Goal: Task Accomplishment & Management: Complete application form

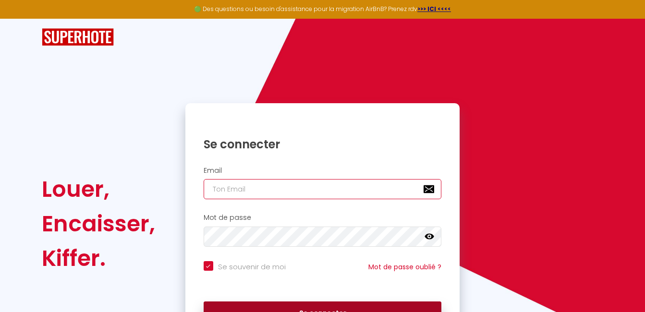
type input "[EMAIL_ADDRESS][DOMAIN_NAME]"
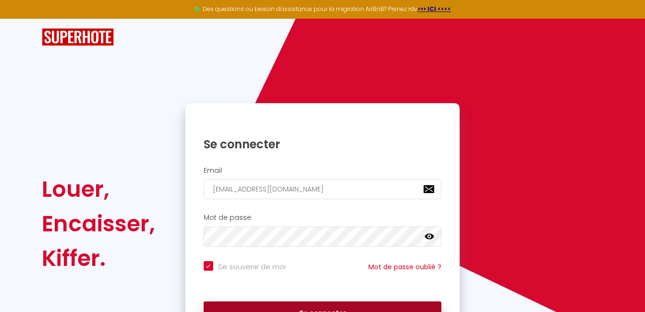
click at [303, 303] on button "Se connecter" at bounding box center [323, 313] width 238 height 24
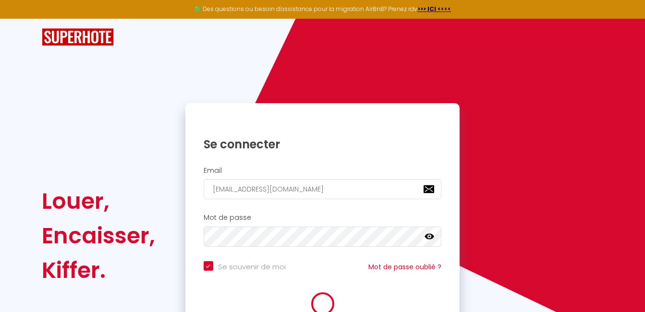
checkbox input "true"
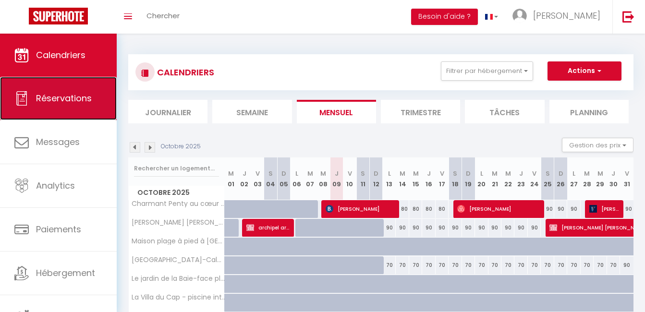
click at [108, 112] on link "Réservations" at bounding box center [58, 98] width 117 height 43
select select "not_cancelled"
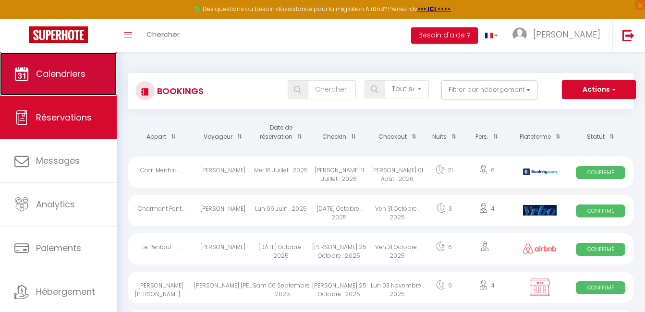
drag, startPoint x: 71, startPoint y: 68, endPoint x: 56, endPoint y: 73, distance: 16.2
click at [56, 73] on span "Calendriers" at bounding box center [60, 74] width 49 height 12
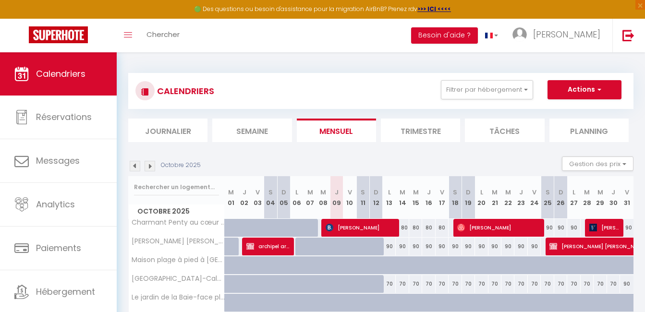
click at [133, 165] on img at bounding box center [135, 166] width 11 height 11
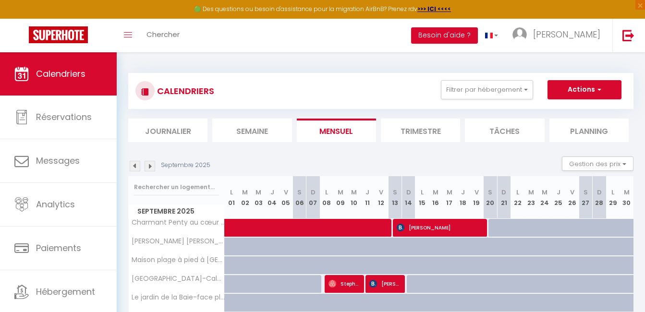
click at [133, 165] on img at bounding box center [135, 166] width 11 height 11
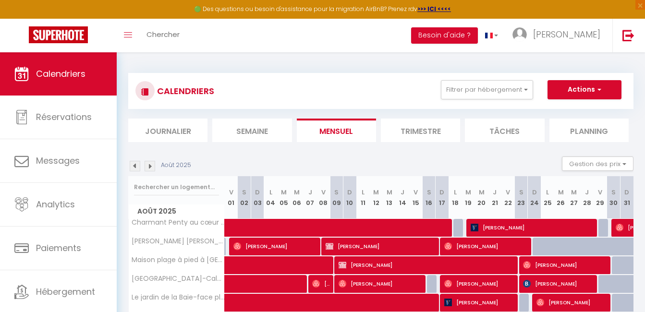
click at [133, 165] on img at bounding box center [135, 166] width 11 height 11
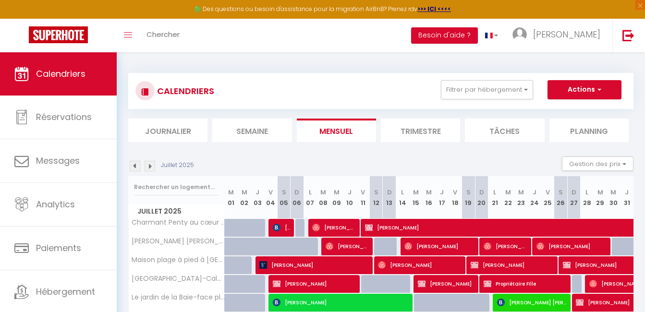
click at [133, 165] on img at bounding box center [135, 166] width 11 height 11
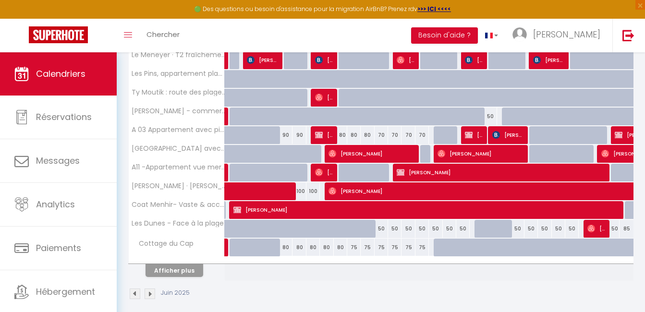
scroll to position [345, 0]
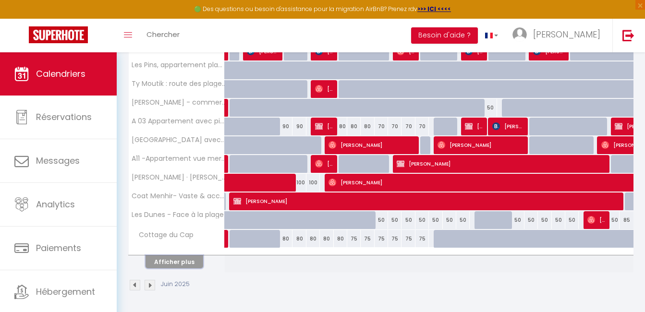
click at [189, 262] on button "Afficher plus" at bounding box center [174, 261] width 58 height 13
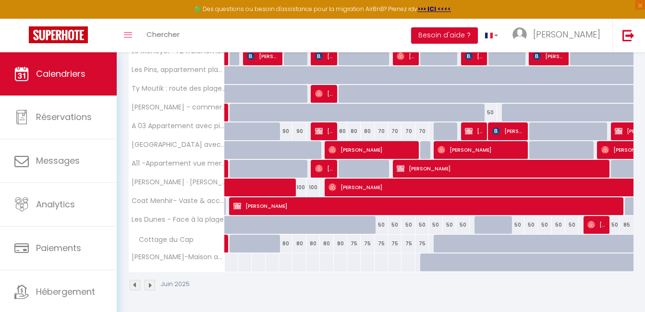
scroll to position [340, 0]
click at [189, 262] on th "[PERSON_NAME]-Maison au calme absolu proche des plages" at bounding box center [177, 262] width 96 height 18
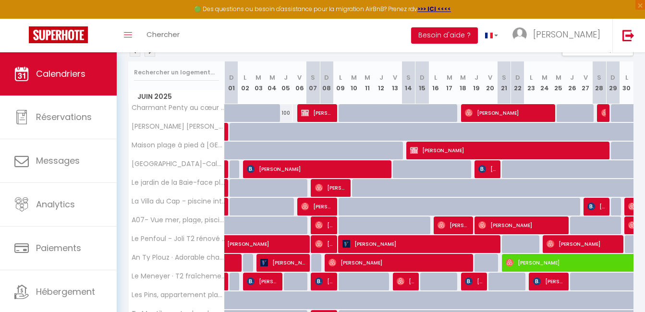
scroll to position [96, 0]
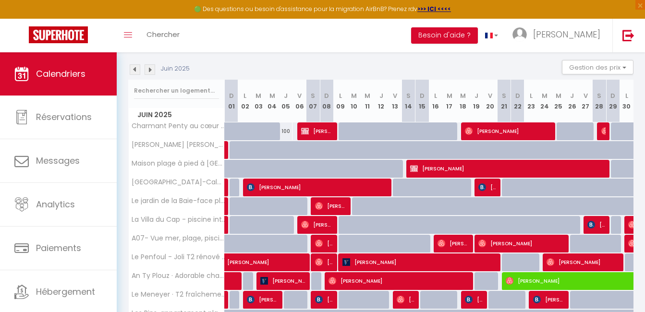
click at [150, 68] on img at bounding box center [150, 69] width 11 height 11
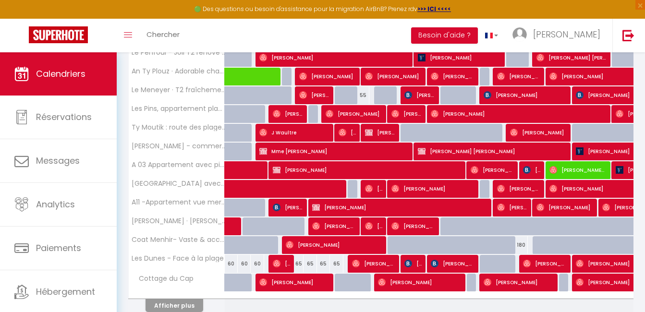
scroll to position [320, 0]
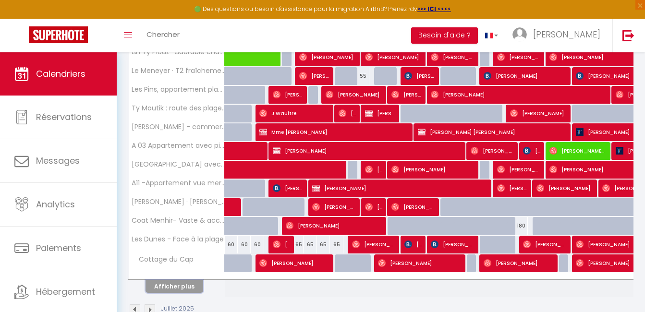
click at [180, 286] on button "Afficher plus" at bounding box center [174, 286] width 58 height 13
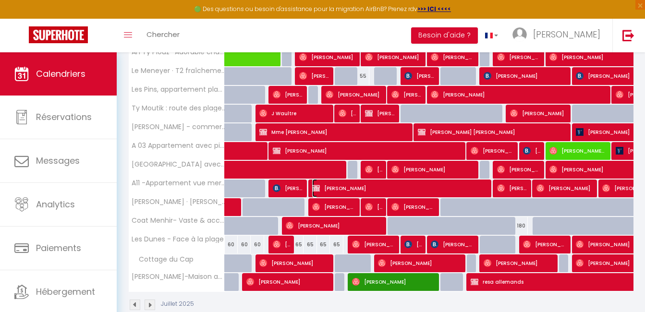
click at [346, 192] on span "laurent rousselle" at bounding box center [398, 188] width 173 height 18
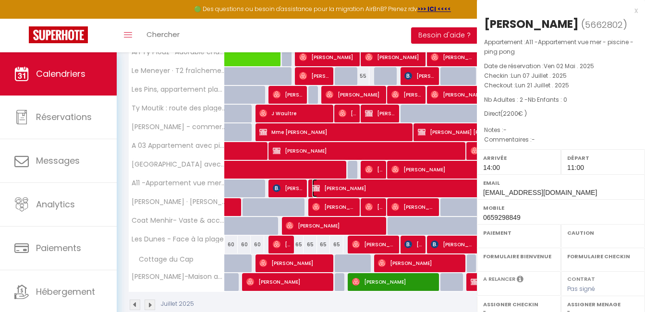
select select "OK"
select select "KO"
select select "0"
select select "1"
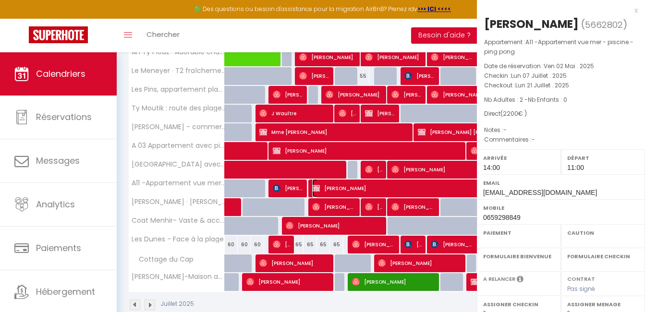
select select
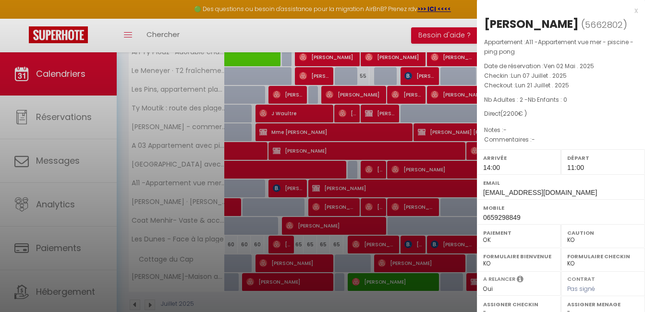
click at [629, 14] on div "x" at bounding box center [557, 11] width 161 height 12
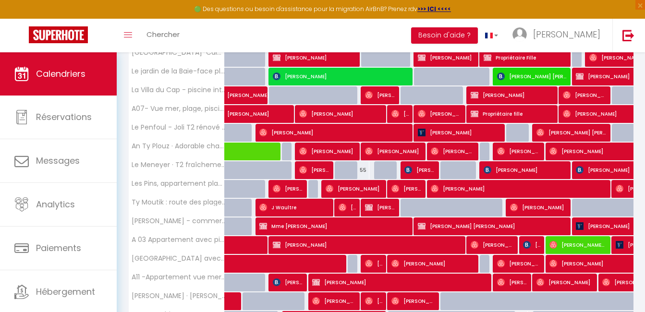
scroll to position [224, 0]
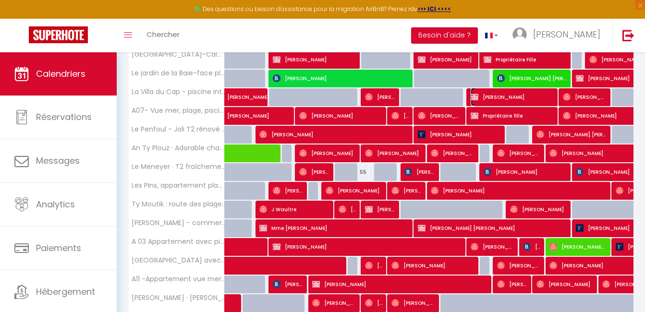
click at [524, 103] on span "Florence Stuer" at bounding box center [511, 97] width 82 height 18
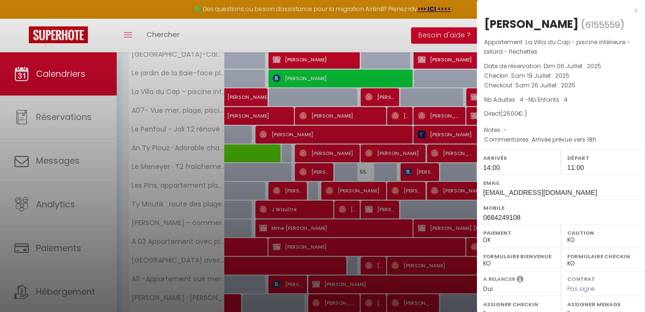
click at [626, 13] on div "x" at bounding box center [557, 11] width 161 height 12
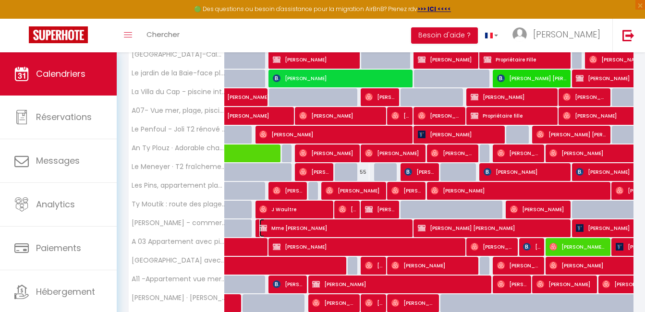
click at [353, 228] on span "Mme Beaussart" at bounding box center [332, 228] width 147 height 18
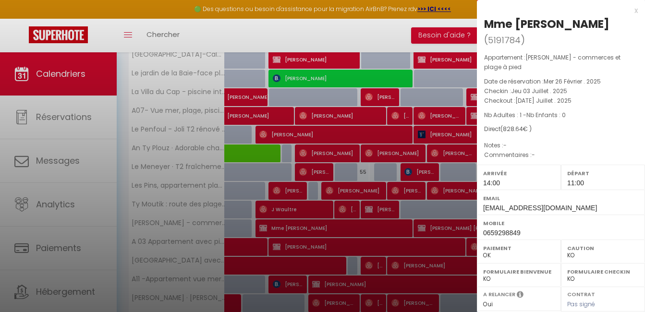
click at [629, 12] on div "x" at bounding box center [557, 11] width 161 height 12
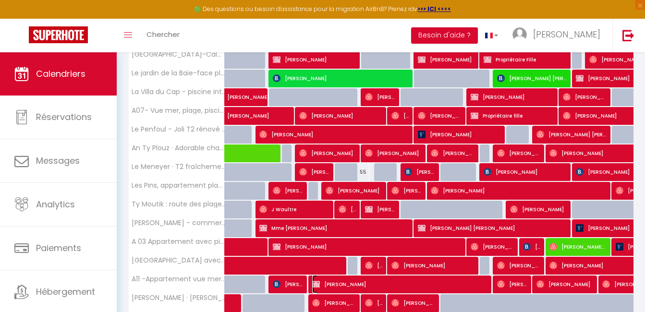
click at [446, 282] on span "laurent rousselle" at bounding box center [398, 284] width 173 height 18
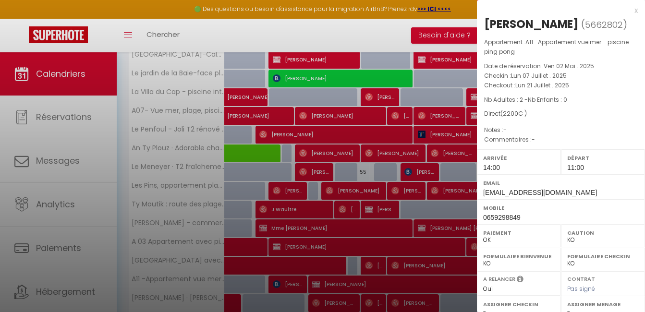
click at [627, 11] on div "x" at bounding box center [557, 11] width 161 height 12
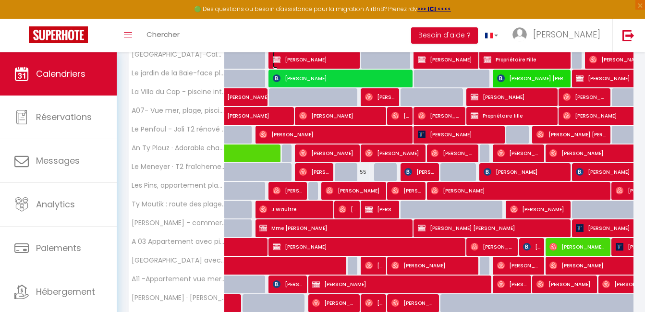
click at [343, 60] on span "Christiane Wesolowski" at bounding box center [314, 59] width 82 height 18
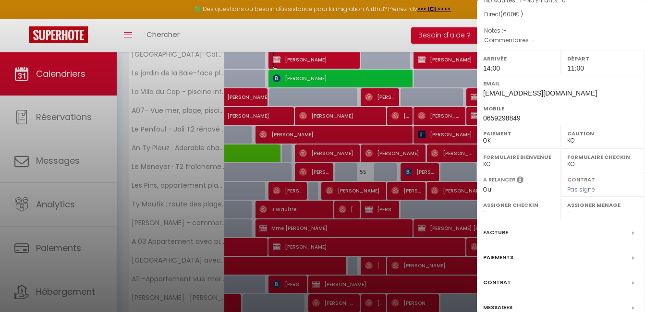
scroll to position [160, 0]
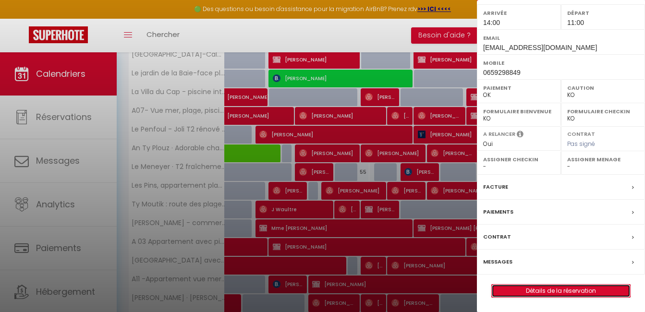
click at [572, 288] on link "Détails de la réservation" at bounding box center [561, 291] width 138 height 12
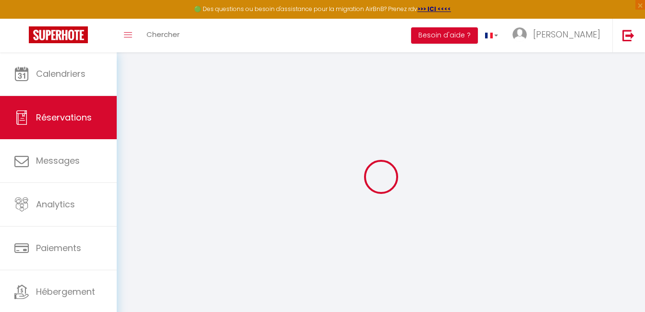
select select
checkbox input "false"
select select
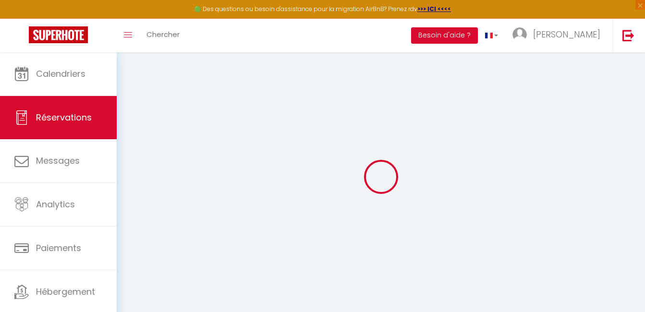
select select
checkbox input "false"
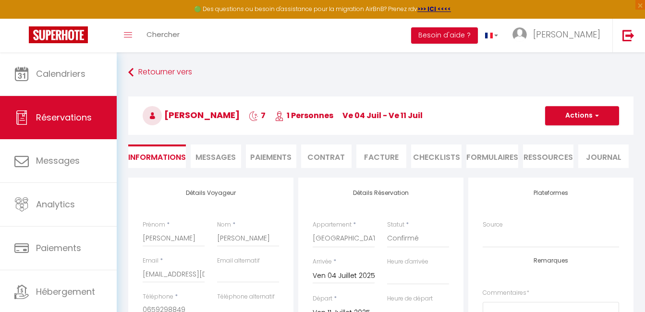
select select
checkbox input "false"
select select
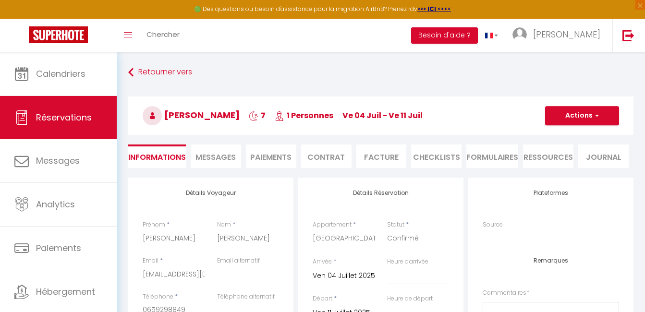
select select
checkbox input "false"
select select
checkbox input "false"
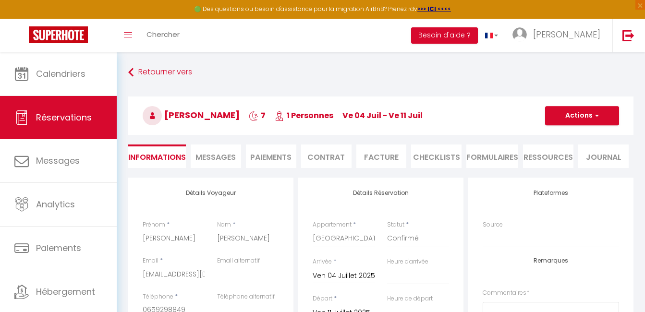
select select "14:00"
select select "11:00"
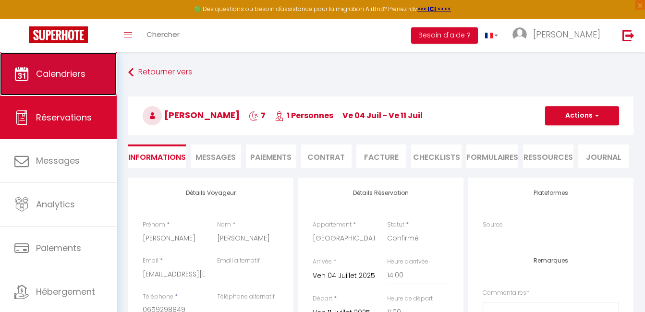
click at [77, 64] on link "Calendriers" at bounding box center [58, 73] width 117 height 43
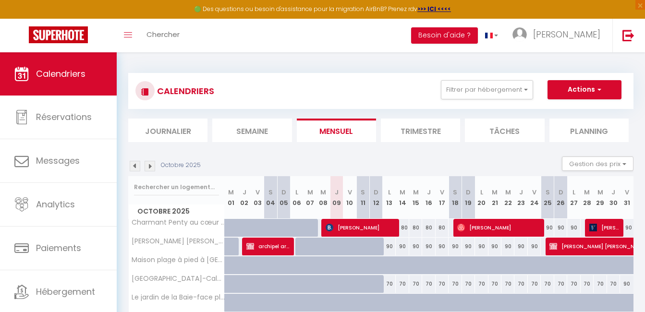
click at [136, 164] on img at bounding box center [135, 166] width 11 height 11
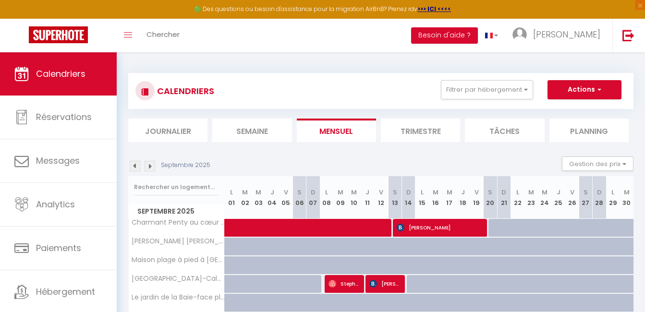
click at [136, 170] on img at bounding box center [135, 166] width 11 height 11
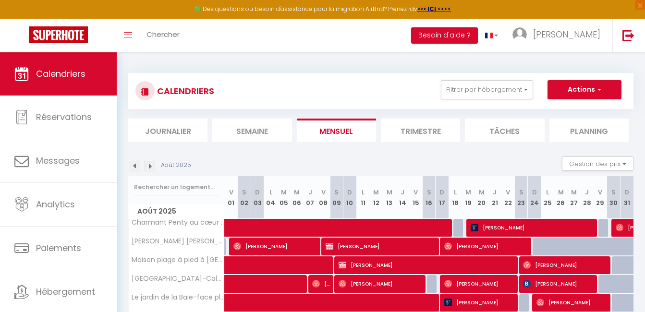
click at [136, 170] on img at bounding box center [135, 166] width 11 height 11
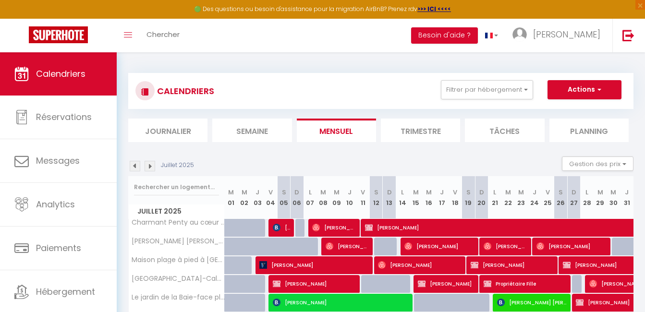
scroll to position [38, 0]
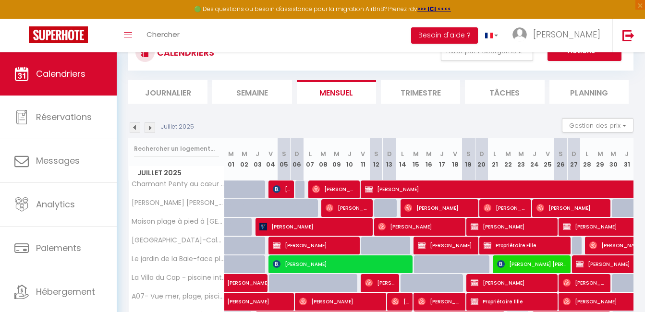
click at [151, 130] on img at bounding box center [150, 127] width 11 height 11
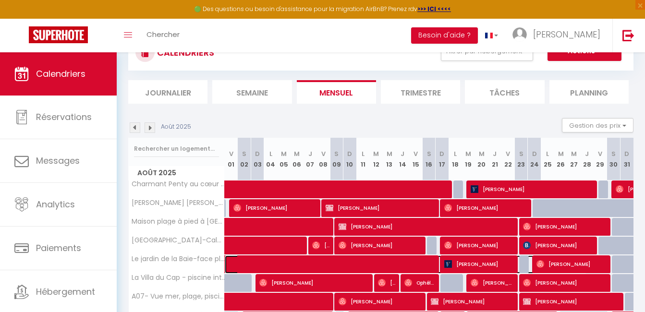
click at [247, 263] on span at bounding box center [409, 264] width 353 height 18
select select "OK"
select select "KO"
select select "0"
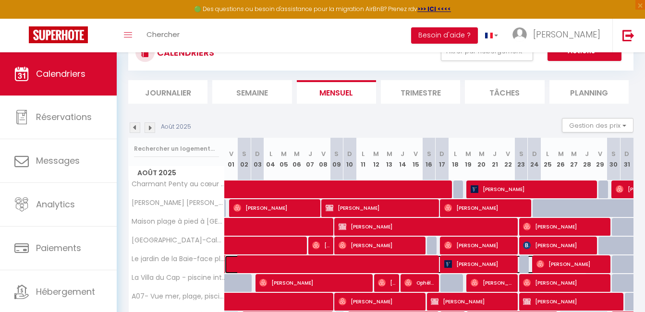
select select "1"
select select
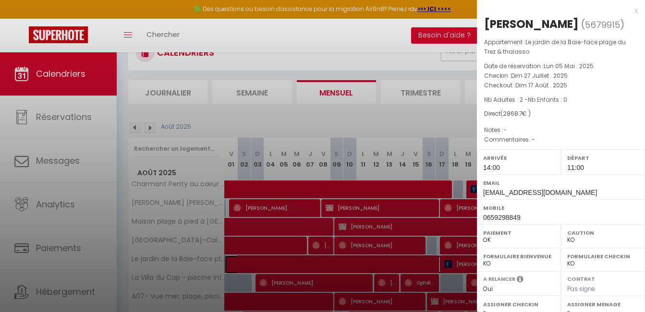
select select "37410"
click at [628, 10] on div "x" at bounding box center [557, 11] width 161 height 12
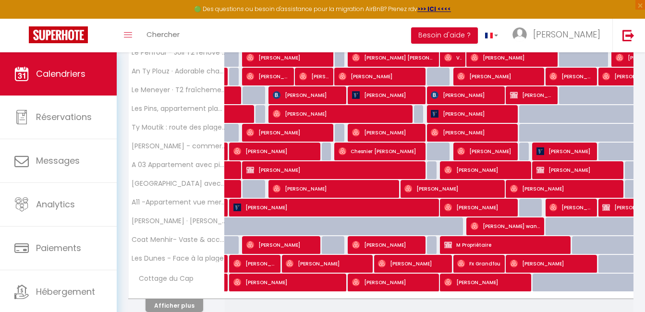
scroll to position [320, 0]
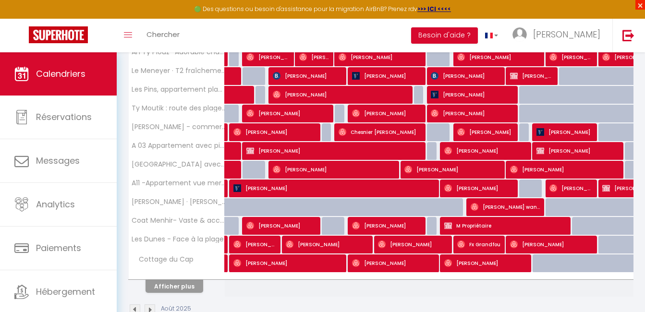
click at [641, 4] on span "×" at bounding box center [640, 5] width 10 height 10
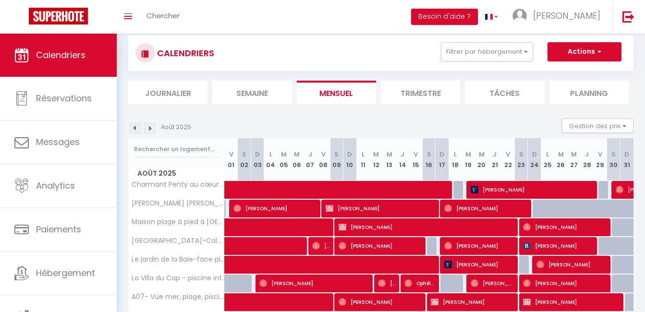
scroll to position [0, 0]
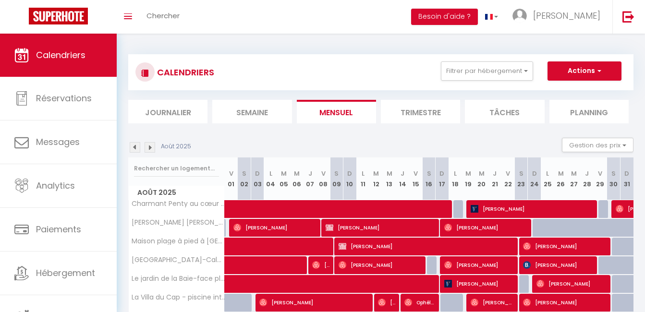
click at [149, 148] on img at bounding box center [150, 147] width 11 height 11
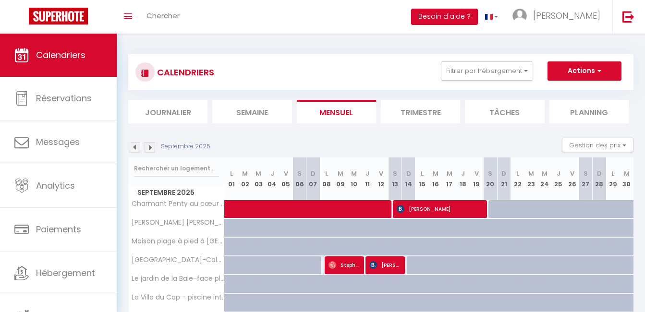
click at [149, 148] on img at bounding box center [150, 147] width 11 height 11
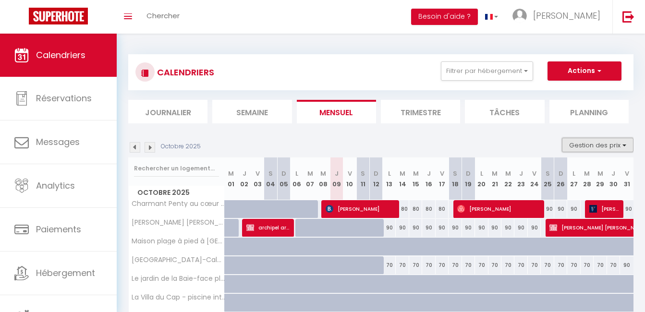
click at [572, 140] on button "Gestion des prix" at bounding box center [598, 145] width 72 height 14
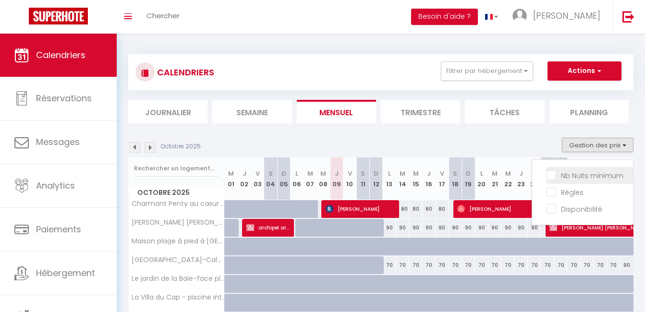
click at [550, 172] on input "Nb Nuits minimum" at bounding box center [589, 175] width 86 height 10
checkbox input "true"
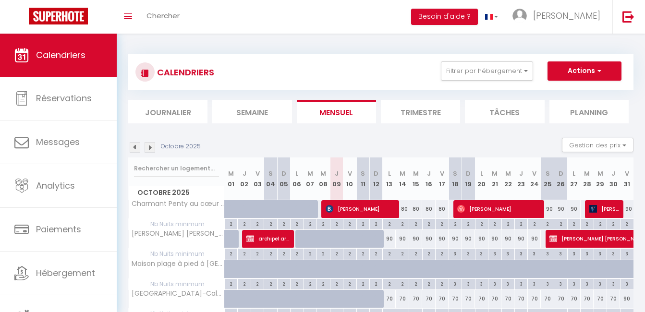
click at [420, 103] on li "Trimestre" at bounding box center [420, 112] width 79 height 24
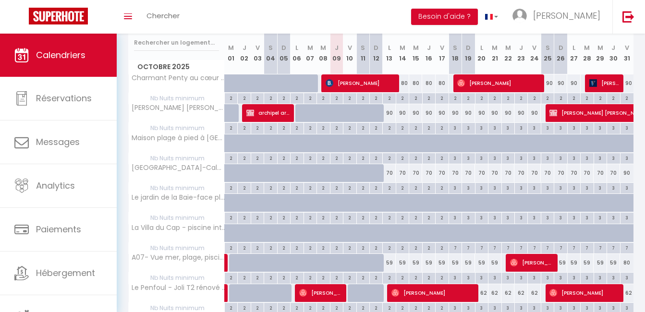
scroll to position [122, 0]
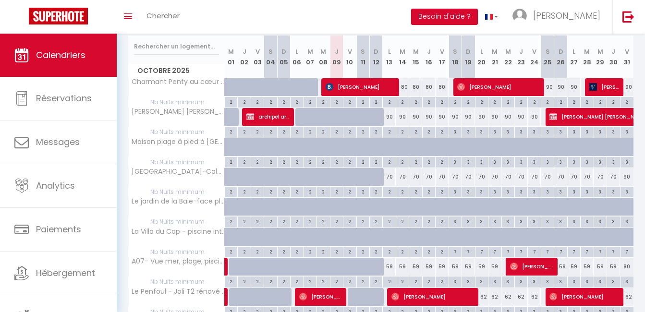
click at [548, 85] on div "90" at bounding box center [547, 87] width 13 height 18
type input "90"
type input "Sam 25 Octobre 2025"
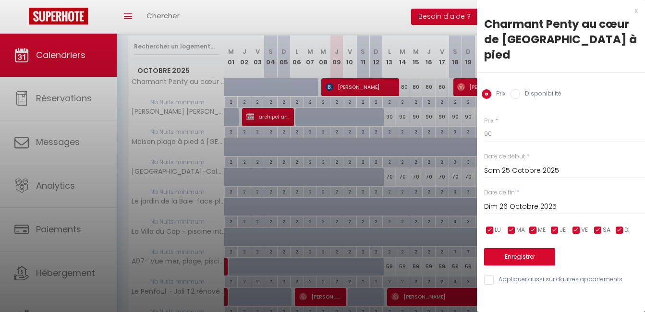
click at [531, 201] on input "Dim 26 Octobre 2025" at bounding box center [564, 207] width 161 height 12
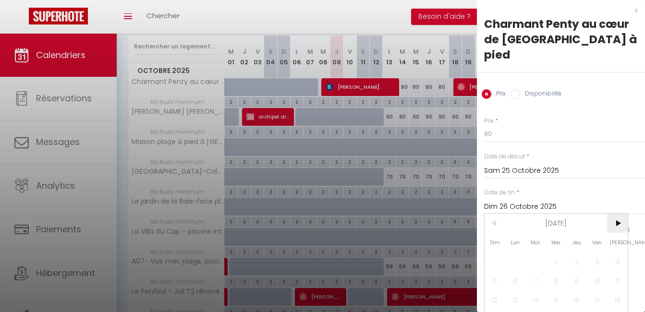
click at [618, 214] on span ">" at bounding box center [617, 223] width 21 height 19
click at [591, 290] on span "19" at bounding box center [597, 299] width 21 height 19
type input "Ven 19 Décembre 2025"
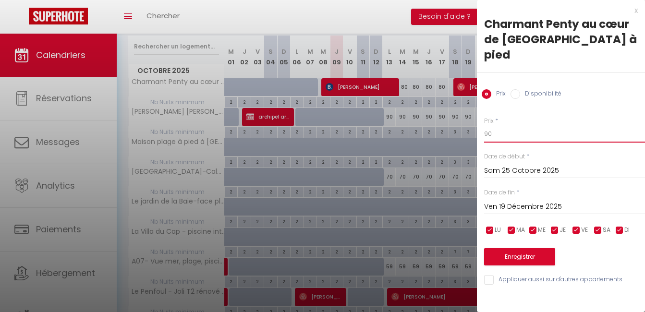
click at [513, 125] on input "90" at bounding box center [564, 133] width 161 height 17
type input "9"
type input "80"
click at [513, 248] on button "Enregistrer" at bounding box center [519, 256] width 71 height 17
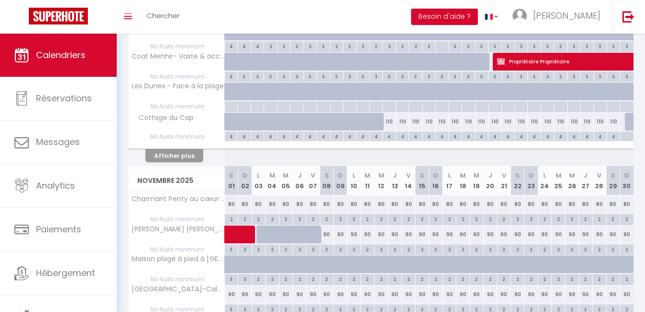
scroll to position [699, 0]
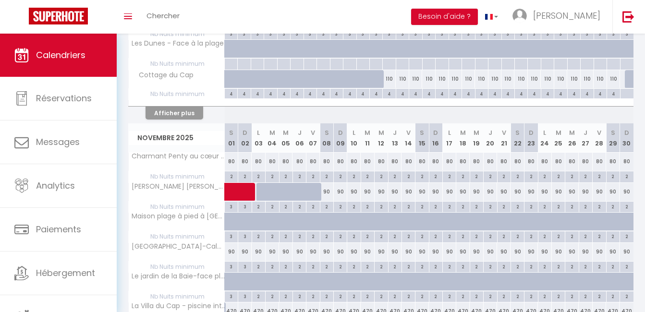
click at [253, 161] on div "80" at bounding box center [258, 162] width 13 height 18
type input "80"
type input "Lun 03 Novembre 2025"
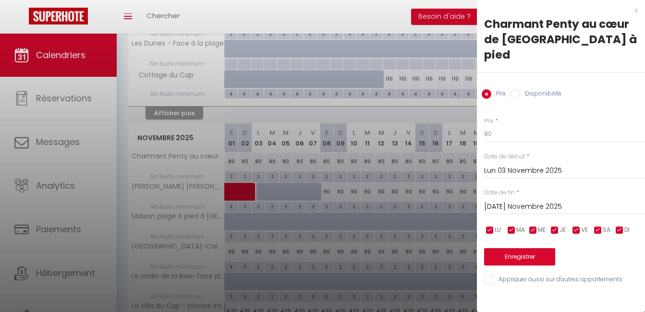
click at [574, 201] on input "Mar 04 Novembre 2025" at bounding box center [564, 207] width 161 height 12
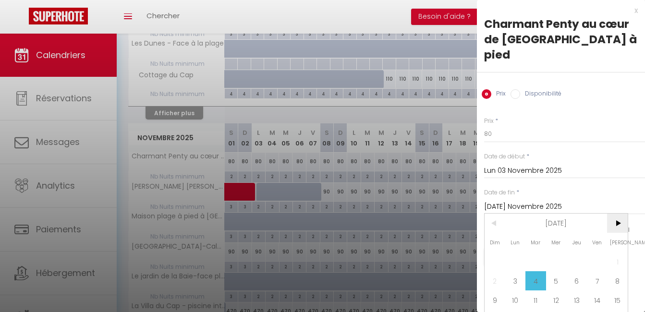
click at [617, 214] on span ">" at bounding box center [617, 223] width 21 height 19
click at [596, 290] on span "19" at bounding box center [597, 299] width 21 height 19
type input "Ven 19 Décembre 2025"
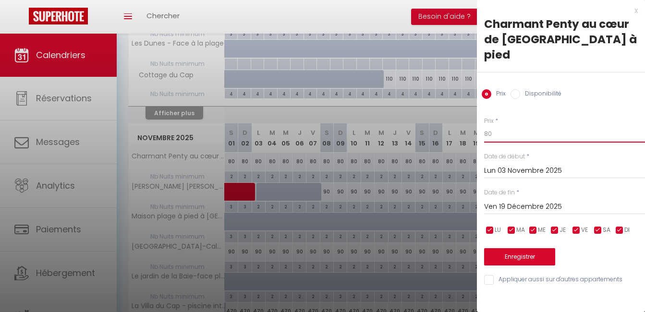
click at [539, 125] on input "80" at bounding box center [564, 133] width 161 height 17
type input "8"
type input "75"
click at [505, 248] on button "Enregistrer" at bounding box center [519, 256] width 71 height 17
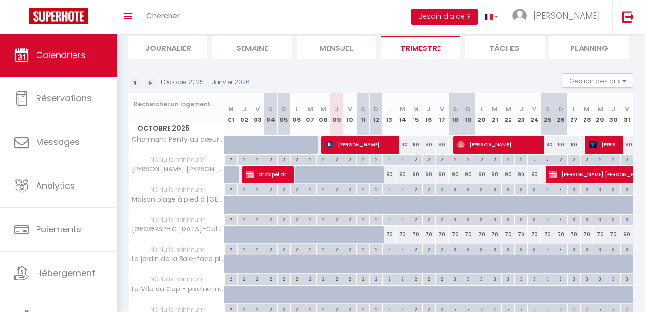
scroll to position [129, 0]
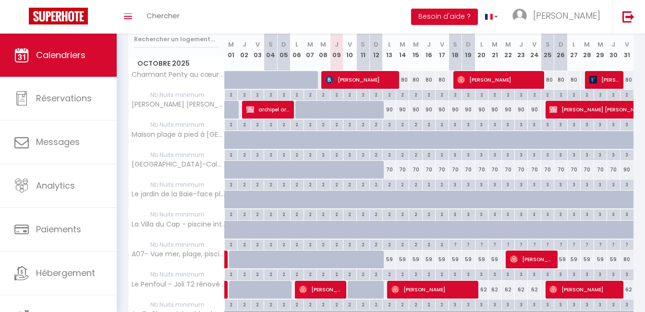
click at [388, 168] on div "70" at bounding box center [389, 170] width 13 height 18
type input "70"
type input "Lun 13 Octobre 2025"
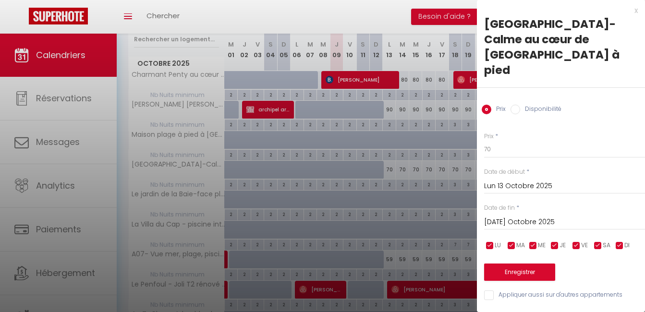
click at [544, 216] on input "[DATE]" at bounding box center [564, 222] width 161 height 12
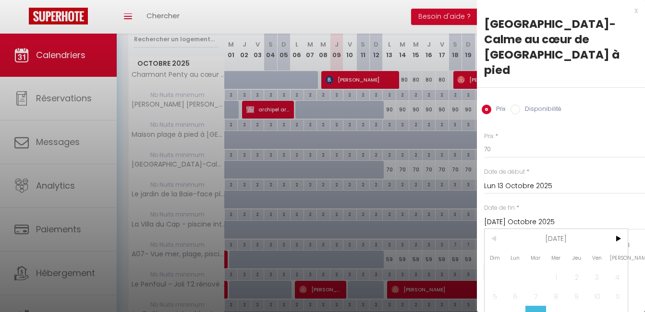
scroll to position [44, 0]
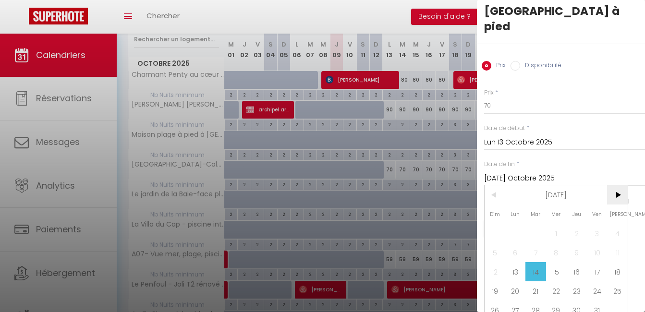
click at [620, 185] on span ">" at bounding box center [617, 194] width 21 height 19
click at [517, 243] on span "3" at bounding box center [515, 252] width 21 height 19
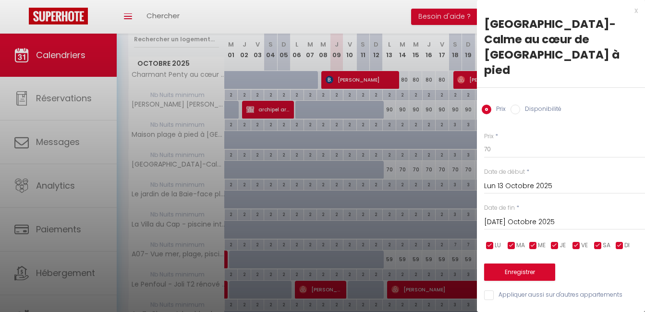
type input "Lun 03 Novembre 2025"
click at [527, 141] on input "70" at bounding box center [564, 149] width 161 height 17
type input "7"
type input "68"
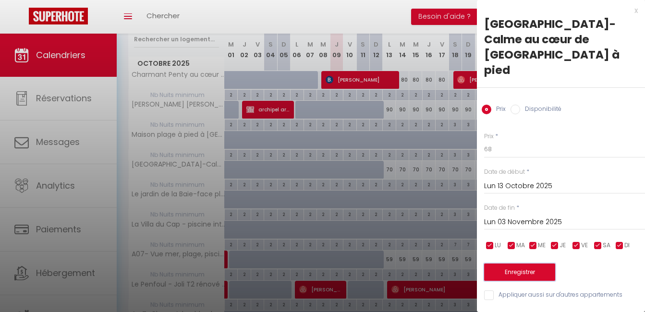
click at [507, 264] on button "Enregistrer" at bounding box center [519, 272] width 71 height 17
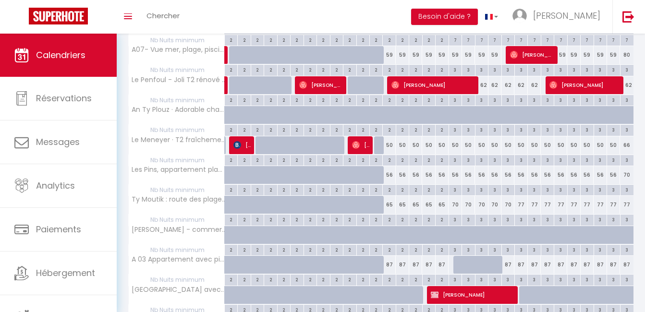
scroll to position [353, 0]
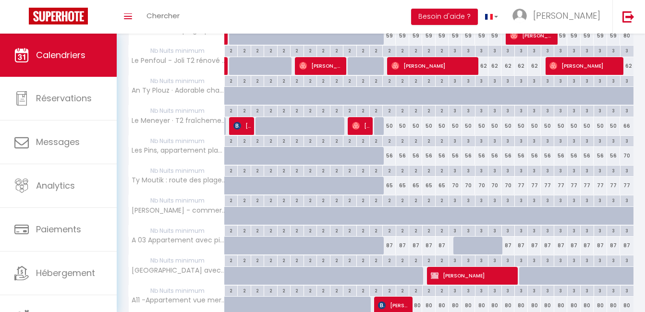
click at [388, 244] on div "87" at bounding box center [389, 246] width 13 height 18
type input "87"
type input "Lun 13 Octobre 2025"
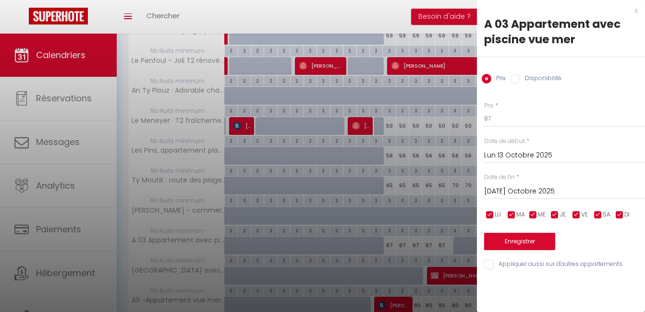
click at [549, 193] on input "[DATE]" at bounding box center [564, 191] width 161 height 12
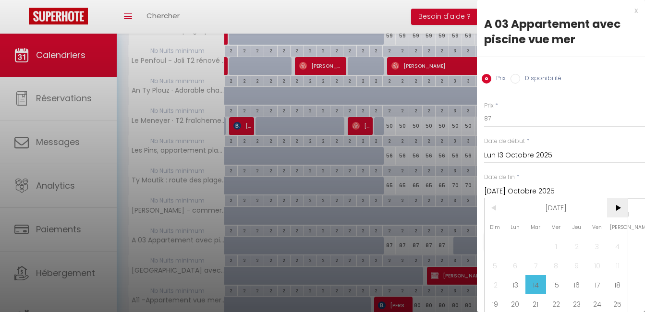
click at [619, 207] on span ">" at bounding box center [617, 207] width 21 height 19
click at [494, 267] on span "2" at bounding box center [494, 265] width 21 height 19
type input "Dim 02 Novembre 2025"
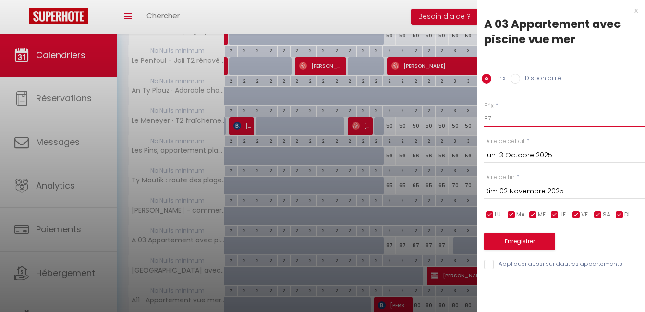
click at [501, 117] on input "87" at bounding box center [564, 118] width 161 height 17
type input "8"
type input "è"
type input "7"
type input "80"
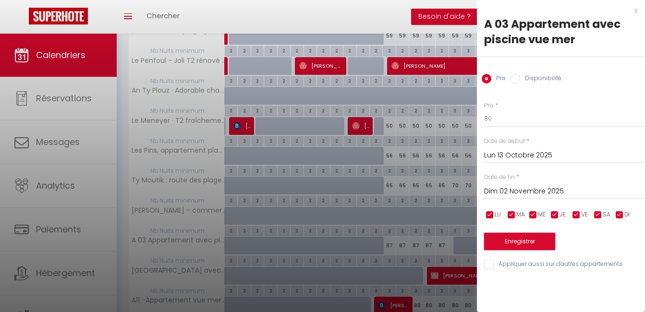
click at [518, 245] on button "Enregistrer" at bounding box center [519, 241] width 71 height 17
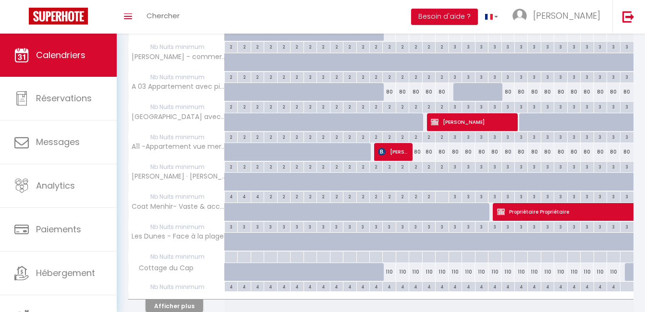
scroll to position [526, 0]
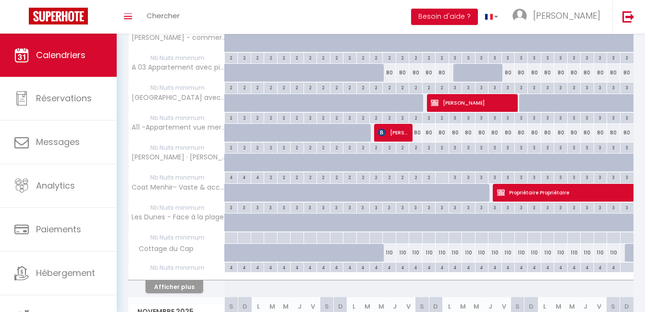
click at [386, 254] on div "110" at bounding box center [389, 253] width 13 height 18
type input "110"
type input "Lun 13 Octobre 2025"
type input "[DATE]"
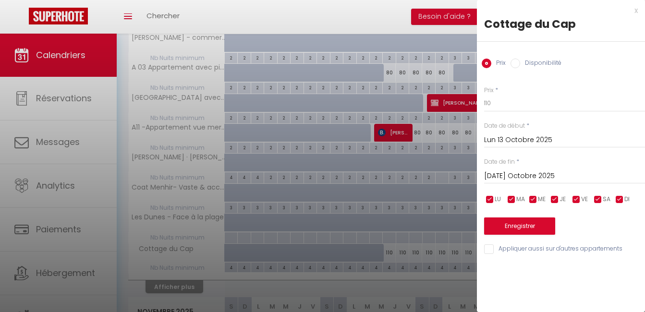
click at [520, 64] on label "Disponibilité" at bounding box center [540, 64] width 41 height 11
click at [520, 64] on input "Disponibilité" at bounding box center [515, 64] width 10 height 10
radio input "true"
radio input "false"
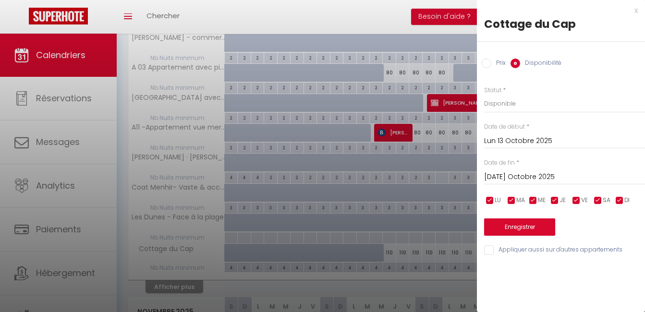
click at [572, 176] on input "[DATE]" at bounding box center [564, 177] width 161 height 12
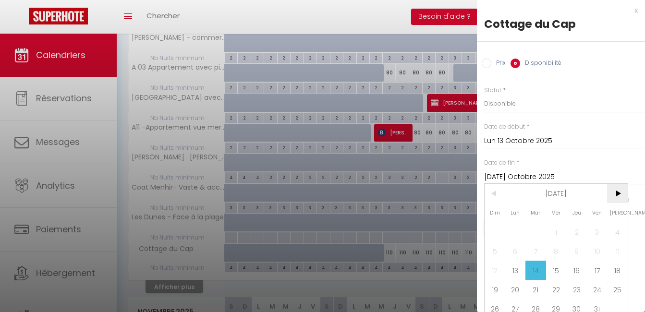
click at [619, 192] on span ">" at bounding box center [617, 193] width 21 height 19
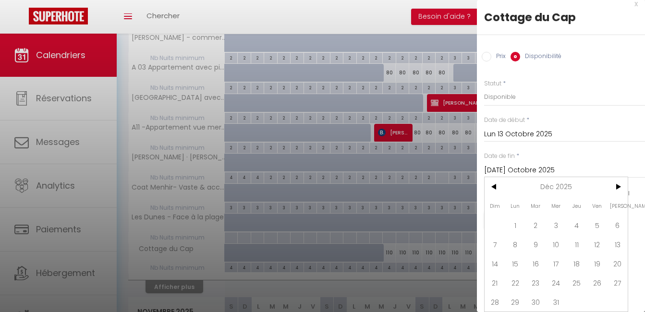
scroll to position [14, 0]
click at [559, 296] on span "31" at bounding box center [556, 301] width 21 height 19
type input "Mer 31 Décembre 2025"
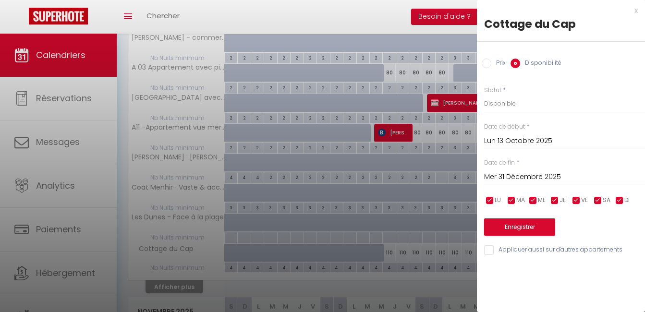
scroll to position [0, 0]
click at [542, 228] on button "Enregistrer" at bounding box center [519, 226] width 71 height 17
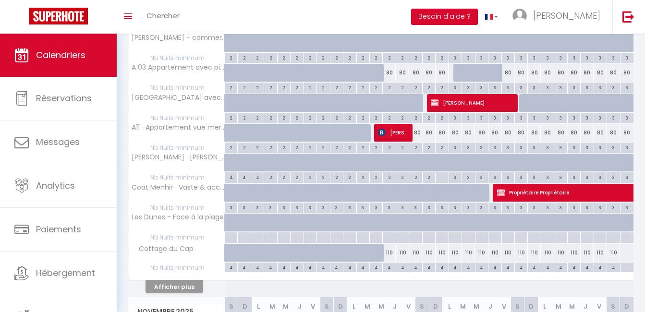
click at [386, 251] on div "110" at bounding box center [389, 253] width 13 height 18
select select "1"
type input "Lun 13 Octobre 2025"
type input "[DATE]"
click at [386, 251] on div at bounding box center [322, 156] width 645 height 312
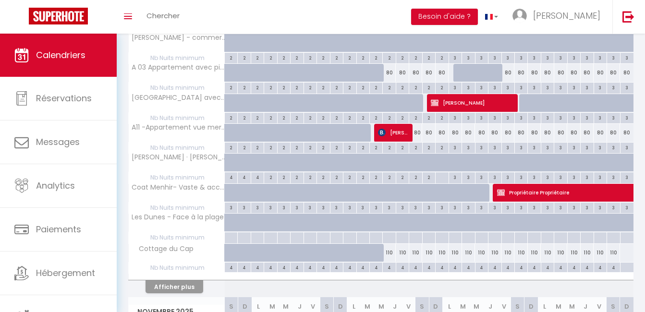
click at [537, 180] on div at bounding box center [322, 156] width 645 height 312
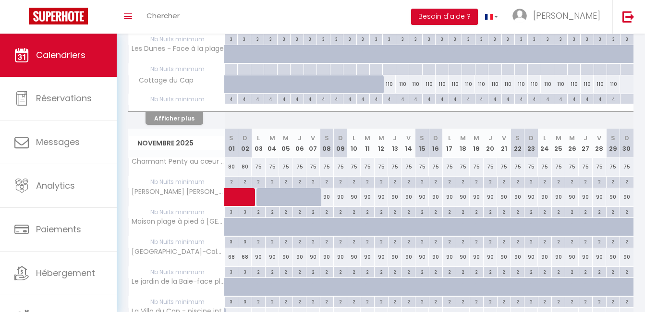
scroll to position [662, 0]
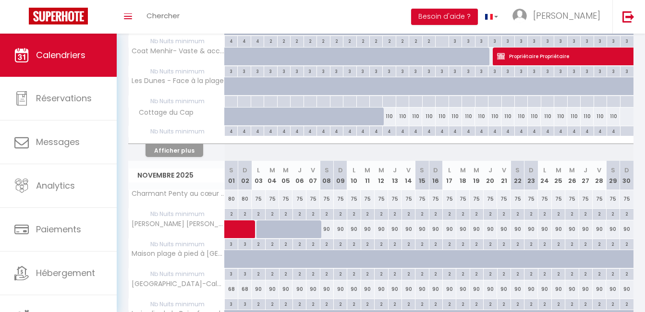
click at [392, 115] on div "110" at bounding box center [389, 117] width 13 height 18
select select "1"
type input "Lun 13 Octobre 2025"
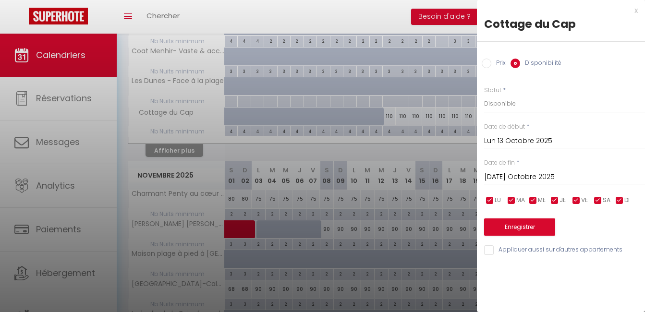
click at [522, 176] on input "[DATE]" at bounding box center [564, 177] width 161 height 12
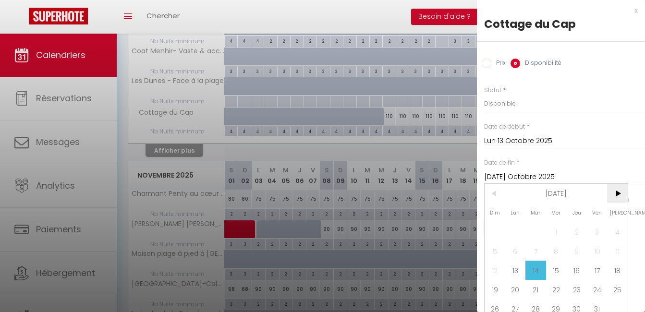
click at [616, 192] on span ">" at bounding box center [617, 193] width 21 height 19
click at [616, 289] on span "27" at bounding box center [617, 289] width 21 height 19
type input "Sam 27 Décembre 2025"
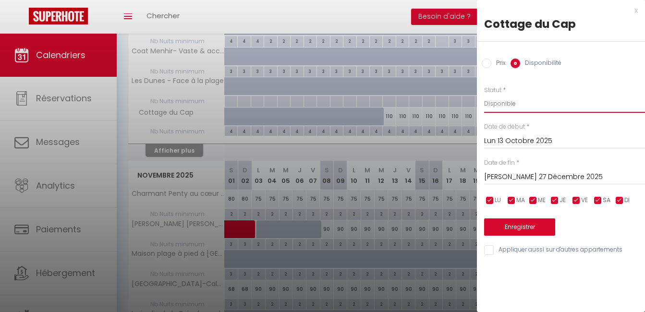
click at [514, 103] on select "Disponible Indisponible" at bounding box center [564, 104] width 161 height 18
select select "0"
click at [484, 95] on select "Disponible Indisponible" at bounding box center [564, 104] width 161 height 18
click at [528, 225] on button "Enregistrer" at bounding box center [519, 226] width 71 height 17
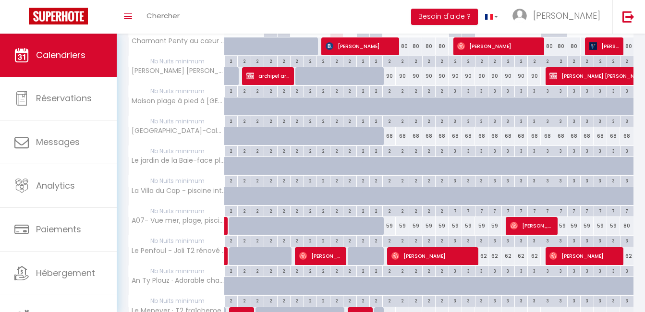
scroll to position [144, 0]
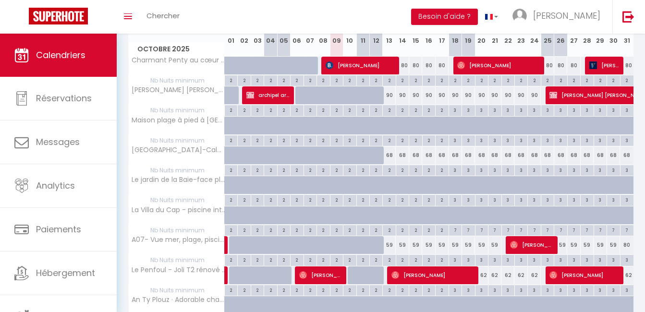
click at [388, 157] on div "68" at bounding box center [389, 155] width 13 height 18
select select "1"
type input "Lun 13 Octobre 2025"
type input "[DATE]"
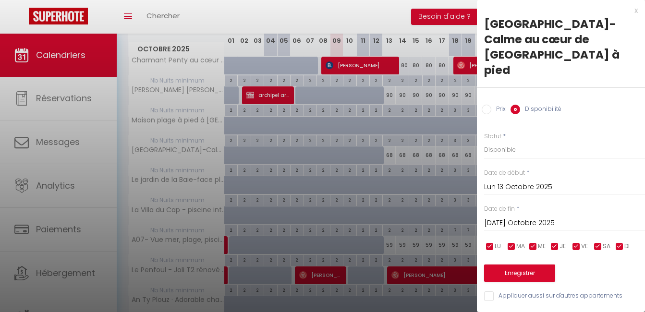
click at [488, 105] on input "Prix" at bounding box center [487, 110] width 10 height 10
radio input "true"
radio input "false"
click at [586, 216] on input "[DATE]" at bounding box center [564, 222] width 161 height 12
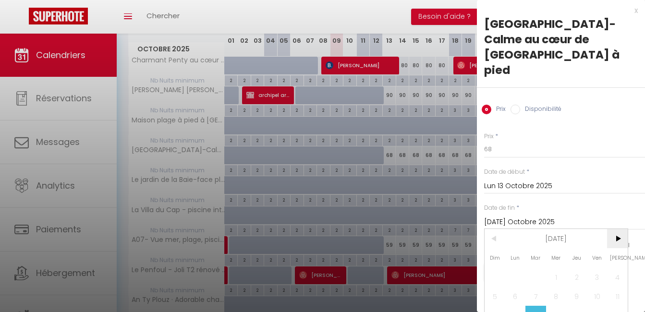
click at [618, 229] on span ">" at bounding box center [617, 238] width 21 height 19
click at [578, 306] on span "18" at bounding box center [576, 315] width 21 height 19
type input "Jeu 18 Décembre 2025"
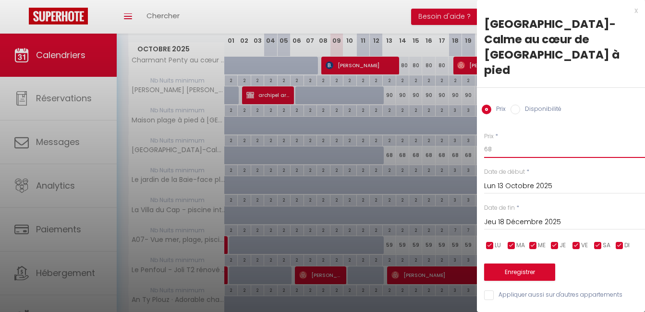
click at [542, 141] on input "68" at bounding box center [564, 149] width 161 height 17
type input "60"
click at [519, 264] on button "Enregistrer" at bounding box center [519, 272] width 71 height 17
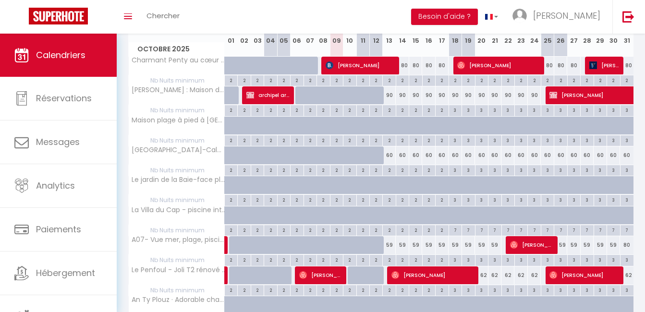
scroll to position [144, 0]
click at [388, 244] on div "59" at bounding box center [389, 245] width 13 height 18
type input "59"
type input "Lun 13 Octobre 2025"
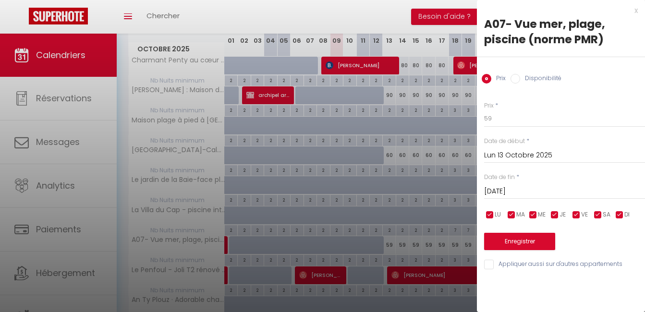
click at [582, 190] on input "[DATE]" at bounding box center [564, 191] width 161 height 12
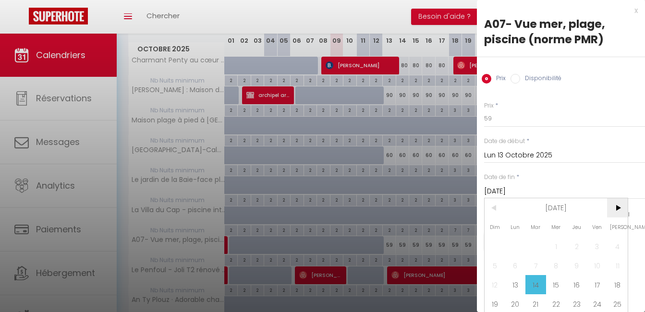
click at [622, 205] on span ">" at bounding box center [617, 207] width 21 height 19
click at [579, 283] on span "18" at bounding box center [576, 284] width 21 height 19
type input "Jeu 18 Décembre 2025"
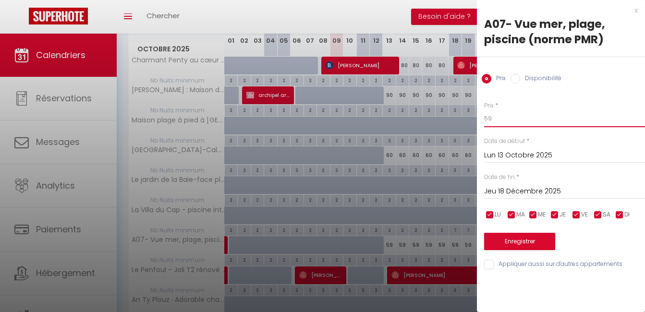
click at [510, 119] on input "59" at bounding box center [564, 118] width 161 height 17
type input "50"
drag, startPoint x: 509, startPoint y: 246, endPoint x: 524, endPoint y: 248, distance: 15.0
click at [524, 248] on button "Enregistrer" at bounding box center [519, 241] width 71 height 17
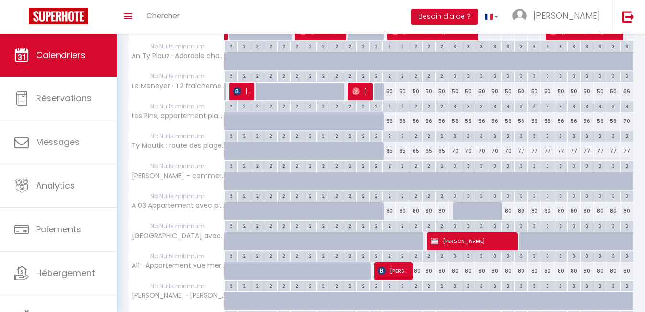
scroll to position [395, 0]
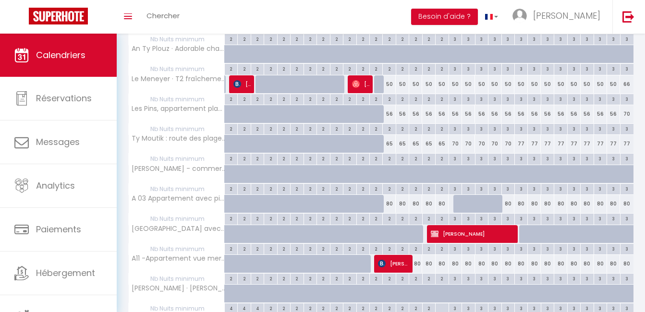
click at [389, 84] on div "50" at bounding box center [389, 84] width 13 height 18
type input "50"
type input "Lun 13 Octobre 2025"
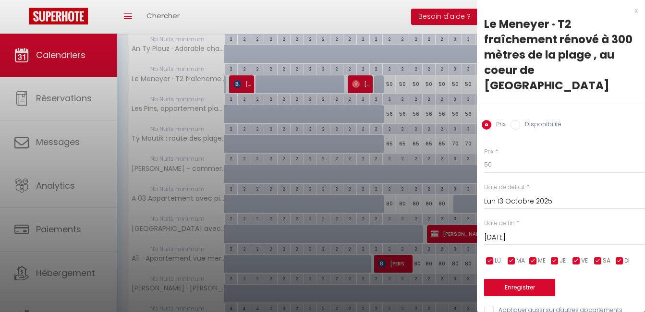
click at [550, 231] on input "[DATE]" at bounding box center [564, 237] width 161 height 12
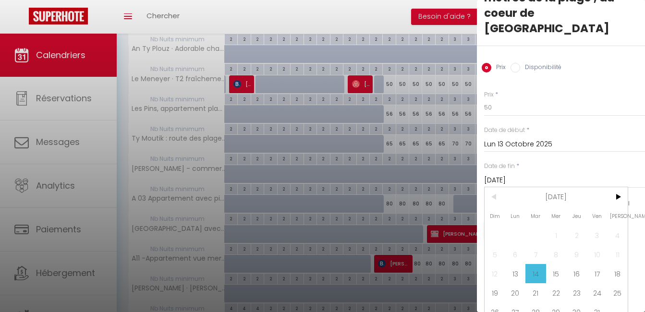
scroll to position [59, 0]
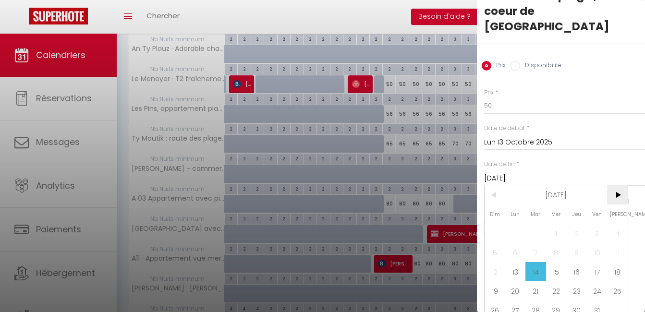
click at [619, 185] on span ">" at bounding box center [617, 194] width 21 height 19
click at [620, 185] on span ">" at bounding box center [617, 194] width 21 height 19
click at [596, 262] on span "19" at bounding box center [597, 271] width 21 height 19
type input "Ven 19 Décembre 2025"
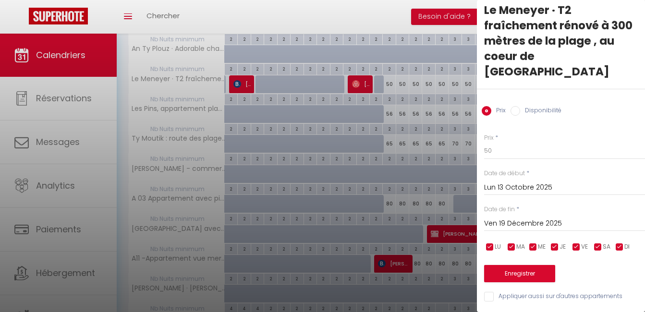
scroll to position [6, 0]
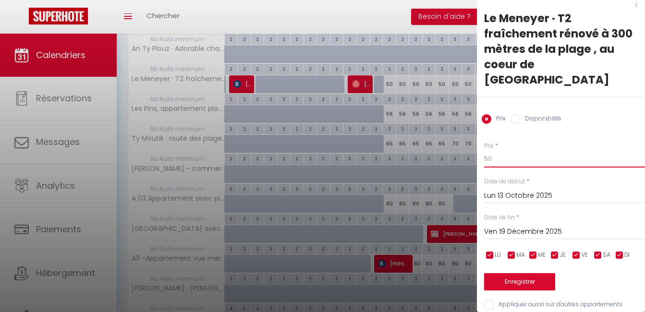
click at [507, 150] on input "50" at bounding box center [564, 158] width 161 height 17
type input "5"
type input "48"
click at [531, 273] on button "Enregistrer" at bounding box center [519, 281] width 71 height 17
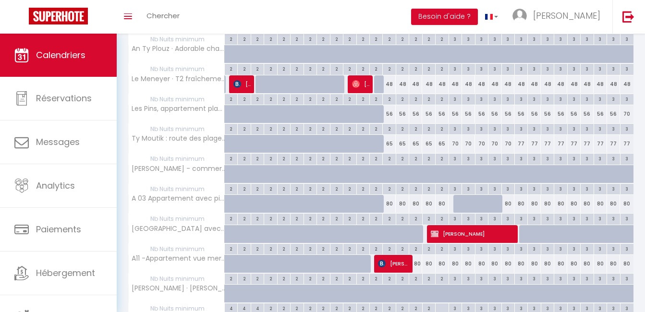
click at [392, 113] on div "56" at bounding box center [389, 114] width 13 height 18
type input "56"
type input "Lun 13 Octobre 2025"
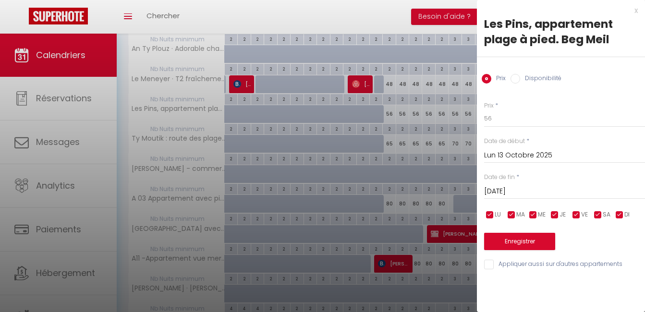
click at [562, 193] on input "[DATE]" at bounding box center [564, 191] width 161 height 12
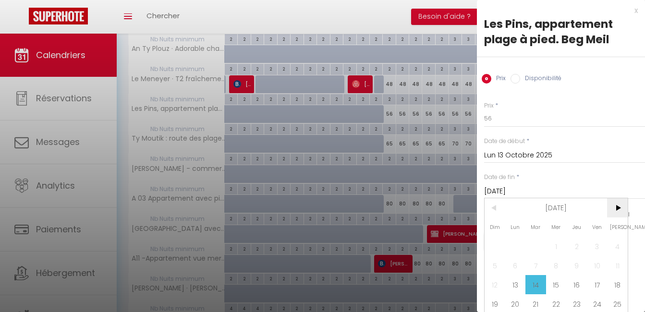
click at [618, 208] on span ">" at bounding box center [617, 207] width 21 height 19
click at [598, 283] on span "19" at bounding box center [597, 284] width 21 height 19
type input "Ven 19 Décembre 2025"
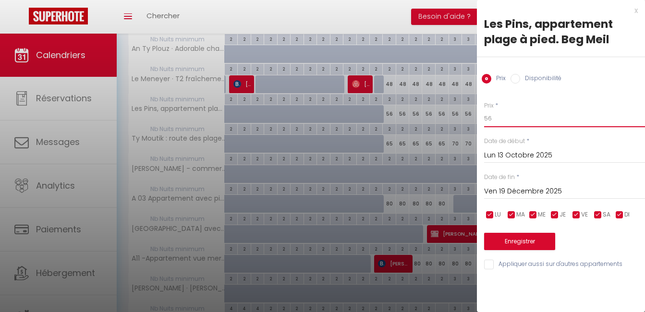
click at [550, 123] on input "56" at bounding box center [564, 118] width 161 height 17
type input "52"
click at [515, 244] on button "Enregistrer" at bounding box center [519, 241] width 71 height 17
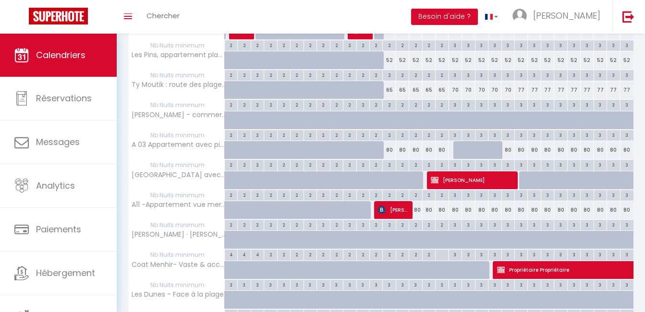
scroll to position [463, 0]
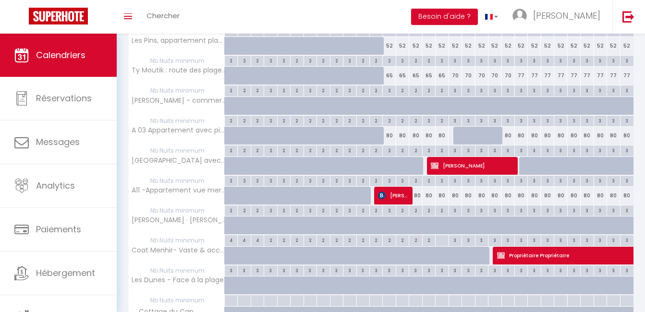
click at [389, 72] on div "65" at bounding box center [389, 76] width 13 height 18
type input "65"
type input "Lun 13 Octobre 2025"
type input "[DATE]"
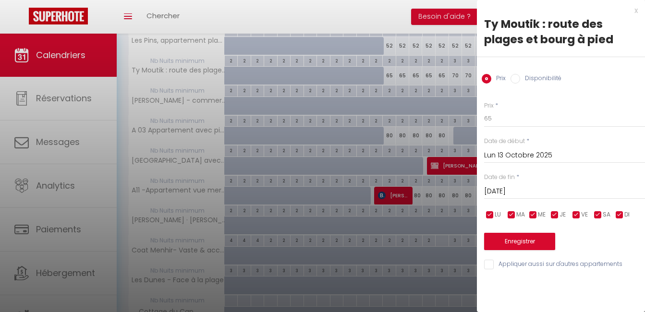
click at [390, 76] on div at bounding box center [322, 156] width 645 height 312
click at [573, 191] on div at bounding box center [322, 156] width 645 height 312
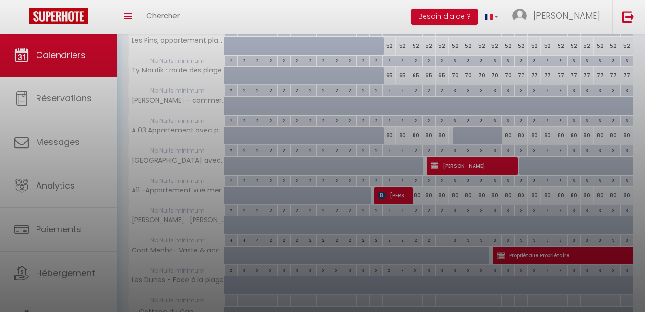
click at [543, 189] on div at bounding box center [322, 156] width 645 height 312
click at [565, 189] on div at bounding box center [322, 156] width 645 height 312
click at [397, 75] on div at bounding box center [322, 156] width 645 height 312
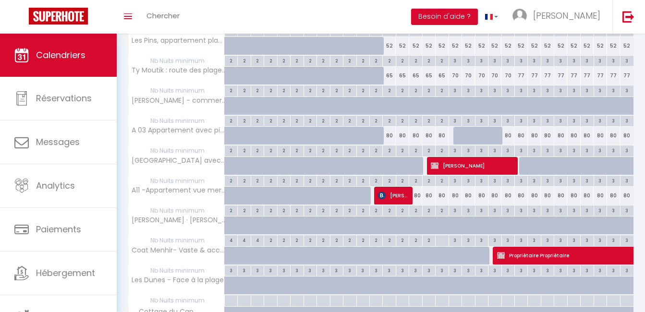
click at [390, 72] on div "65" at bounding box center [389, 76] width 13 height 18
type input "65"
type input "Lun 13 Octobre 2025"
type input "[DATE]"
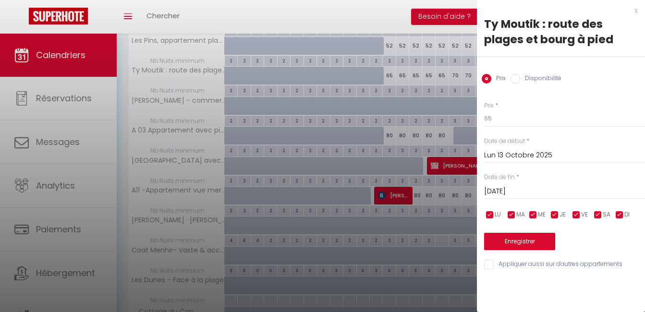
click at [393, 76] on div at bounding box center [322, 156] width 645 height 312
click at [557, 191] on div at bounding box center [322, 156] width 645 height 312
click at [545, 189] on div at bounding box center [322, 156] width 645 height 312
click at [544, 194] on div at bounding box center [322, 156] width 645 height 312
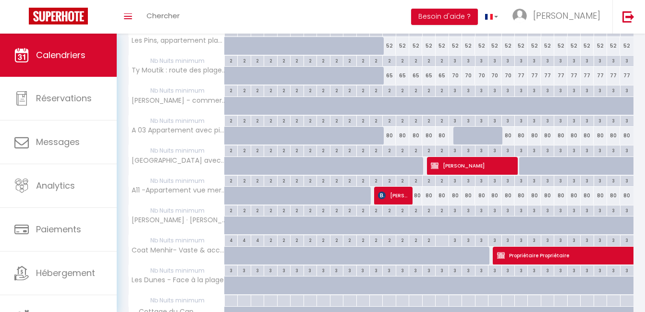
scroll to position [482, 0]
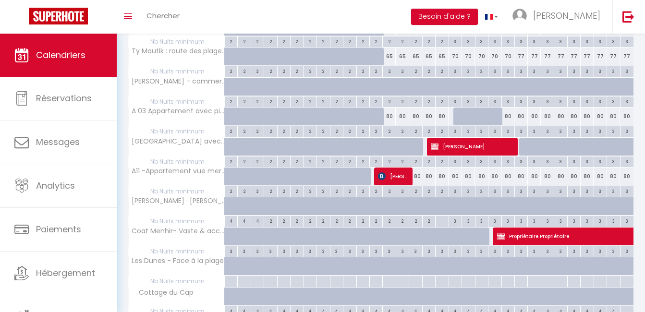
click at [389, 117] on div "80" at bounding box center [389, 117] width 13 height 18
type input "80"
type input "Lun 13 Octobre 2025"
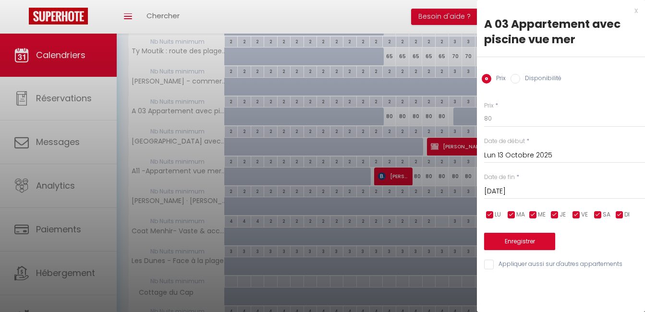
click at [547, 189] on input "[DATE]" at bounding box center [564, 191] width 161 height 12
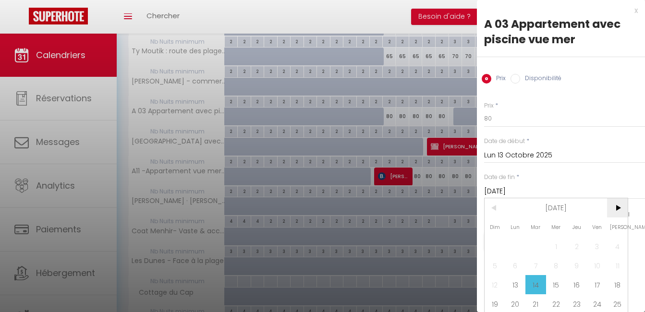
click at [620, 205] on span ">" at bounding box center [617, 207] width 21 height 19
click at [598, 282] on span "19" at bounding box center [597, 284] width 21 height 19
type input "Ven 19 Décembre 2025"
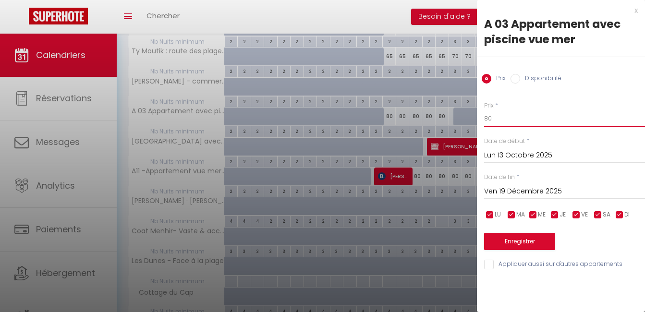
click at [509, 119] on input "80" at bounding box center [564, 118] width 161 height 17
type input "8"
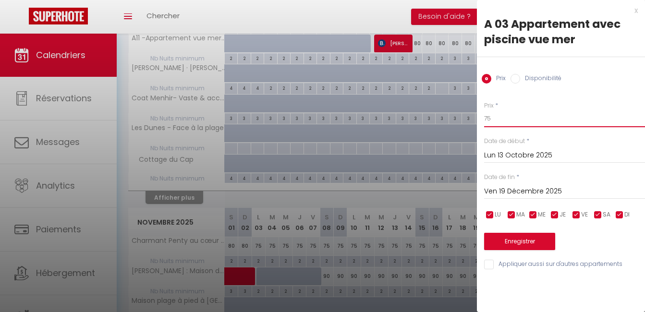
scroll to position [669, 0]
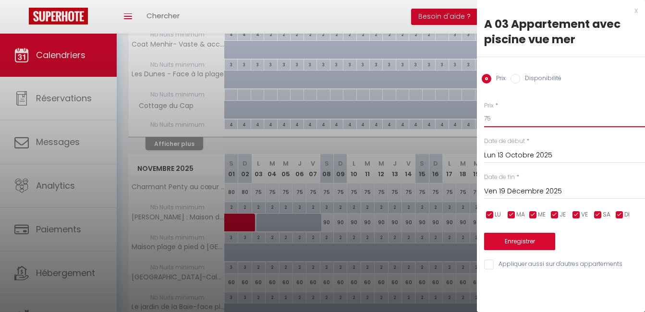
type input "75"
click at [492, 268] on input "Appliquer aussi sur d'autres appartements" at bounding box center [564, 265] width 161 height 10
checkbox input "true"
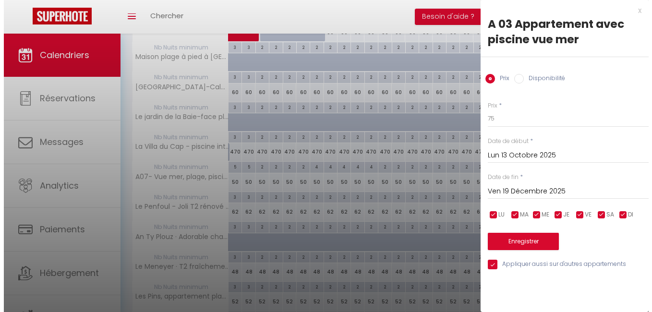
scroll to position [888, 0]
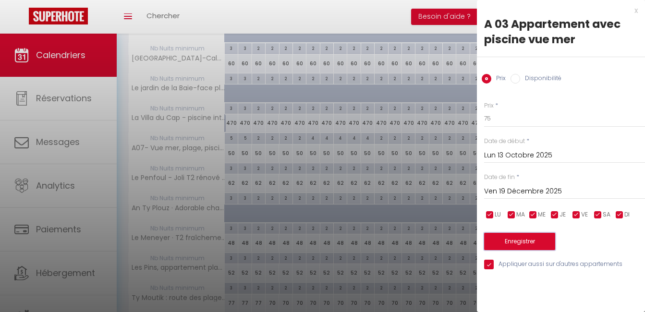
click at [539, 241] on button "Enregistrer" at bounding box center [519, 241] width 71 height 17
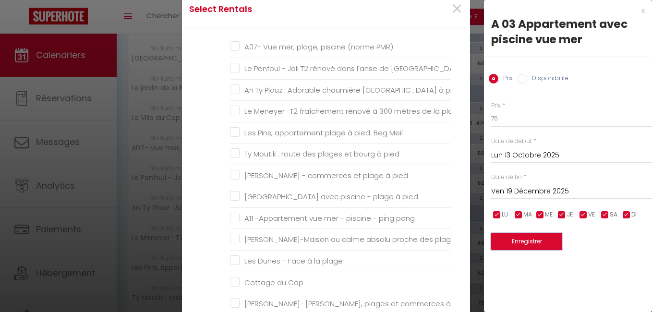
scroll to position [164, 0]
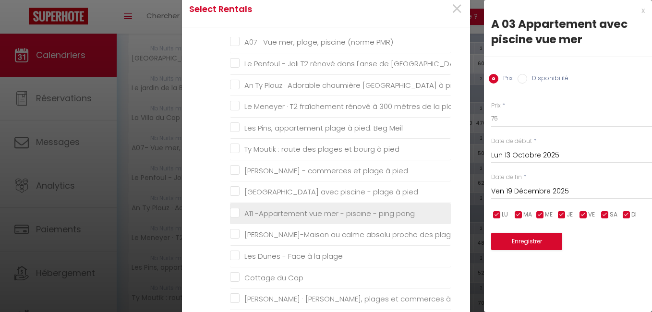
click at [230, 212] on pong "A11 -Appartement vue mer - piscine - ping pong" at bounding box center [340, 214] width 221 height 10
checkbox pong "true"
checkbox pied "false"
checkbox bourg "false"
checkbox Coz "false"
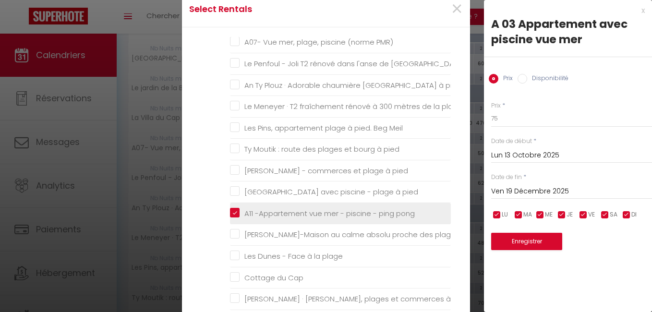
checkbox pied "false"
checkbox thalasso "false"
checkbox flechettes "false"
checkbox PMR\) "false"
checkbox pied "false"
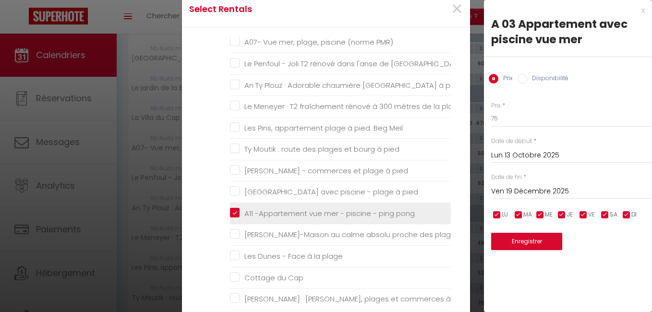
checkbox pied "false"
checkbox Bénodet "false"
checkbox Meil "false"
checkbox pied "false"
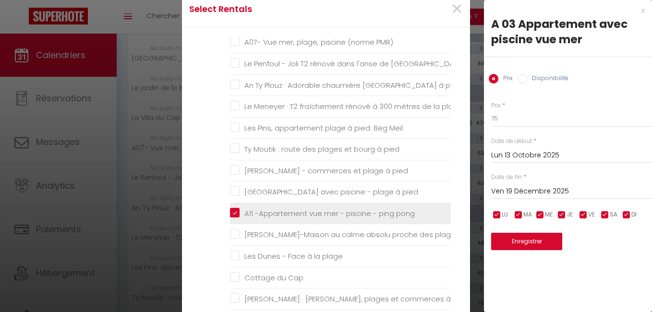
checkbox pied "false"
checkbox plages "false"
checkbox plage "false"
checkbox Cap "false"
checkbox pied "false"
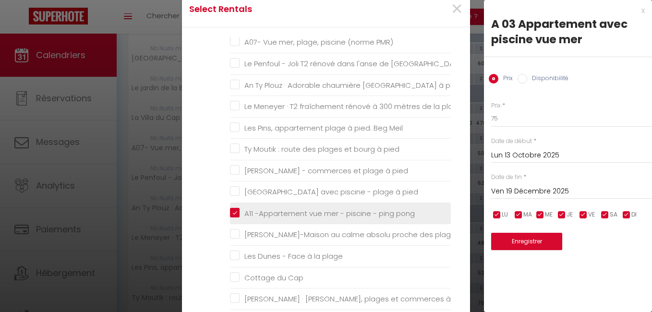
checkbox accueillante "false"
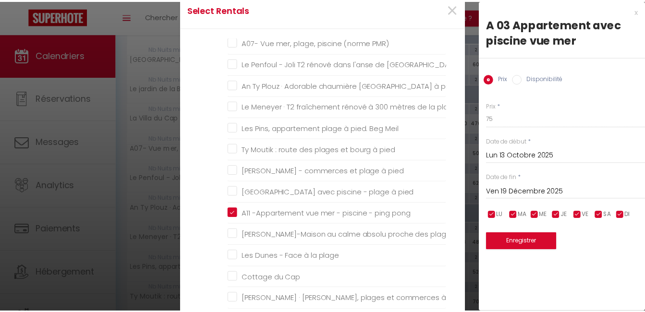
scroll to position [182, 0]
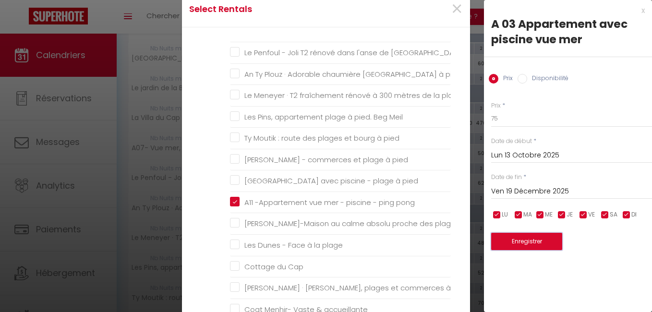
click at [541, 241] on button "Enregistrer" at bounding box center [526, 241] width 71 height 17
click at [524, 240] on button "Enregistrer" at bounding box center [526, 241] width 71 height 17
drag, startPoint x: 524, startPoint y: 240, endPoint x: 519, endPoint y: 258, distance: 18.9
click at [519, 258] on div "x A 03 Appartement avec piscine vue mer Prix Disponibilité Prix * 75 Statut * D…" at bounding box center [568, 132] width 168 height 265
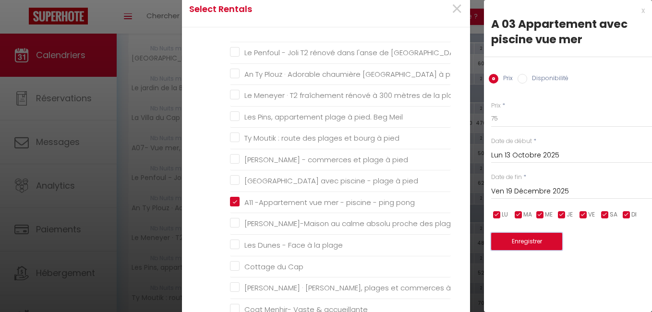
click at [523, 237] on button "Enregistrer" at bounding box center [526, 241] width 71 height 17
click at [454, 7] on span "×" at bounding box center [457, 9] width 12 height 29
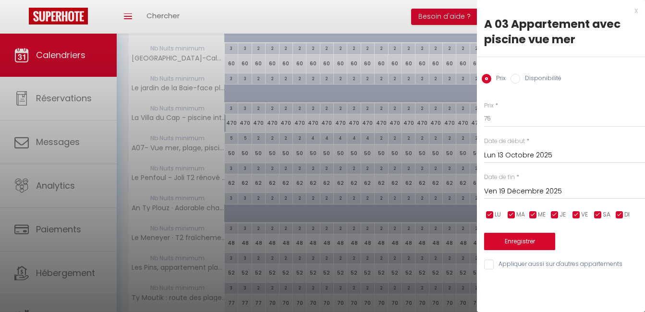
click at [636, 11] on div "x" at bounding box center [557, 11] width 161 height 12
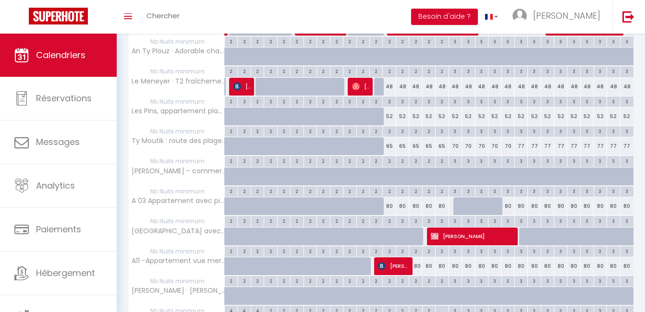
scroll to position [396, 0]
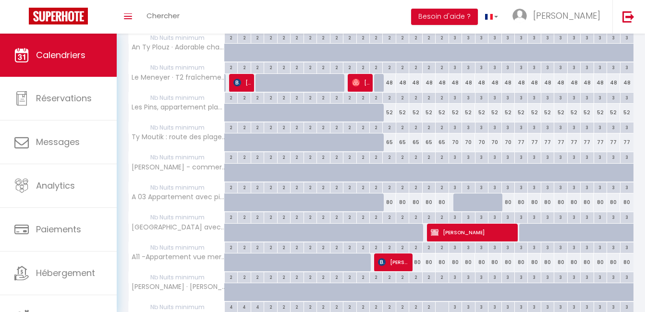
click at [388, 140] on div "65" at bounding box center [389, 142] width 13 height 18
type input "65"
type input "Lun 13 Octobre 2025"
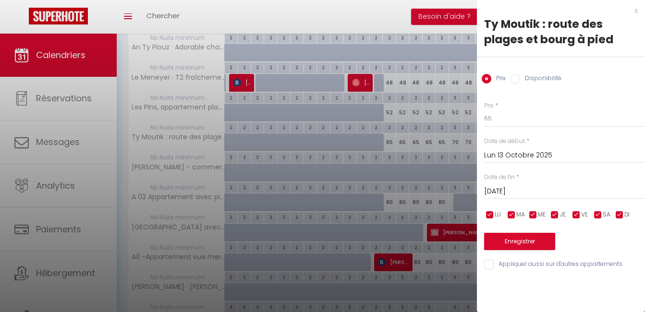
click at [564, 190] on input "[DATE]" at bounding box center [564, 191] width 161 height 12
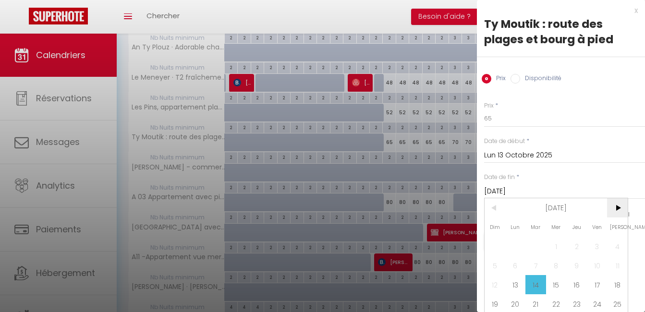
click at [618, 207] on span ">" at bounding box center [617, 207] width 21 height 19
click at [595, 285] on span "19" at bounding box center [597, 284] width 21 height 19
type input "Ven 19 Décembre 2025"
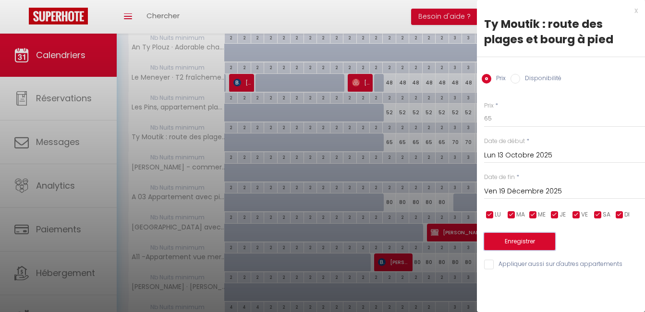
click at [520, 243] on button "Enregistrer" at bounding box center [519, 241] width 71 height 17
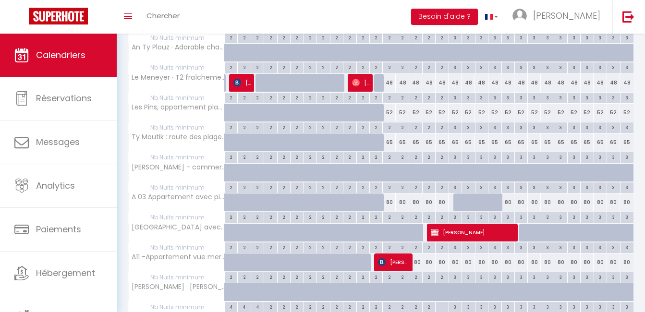
click at [388, 204] on div "80" at bounding box center [389, 202] width 13 height 18
type input "80"
type input "Lun 13 Octobre 2025"
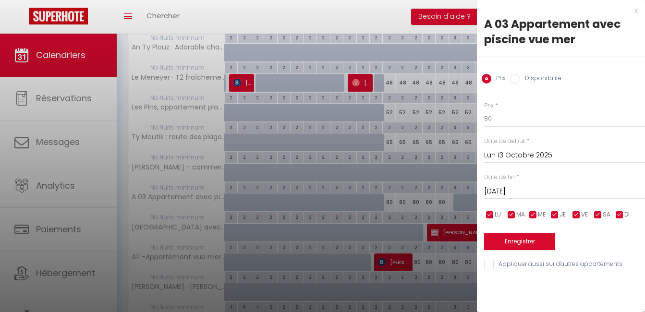
click at [528, 194] on input "[DATE]" at bounding box center [564, 191] width 161 height 12
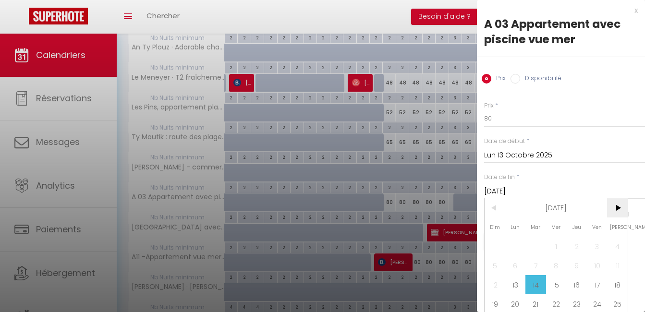
click at [617, 207] on span ">" at bounding box center [617, 207] width 21 height 19
click at [598, 284] on span "19" at bounding box center [597, 284] width 21 height 19
type input "Ven 19 Décembre 2025"
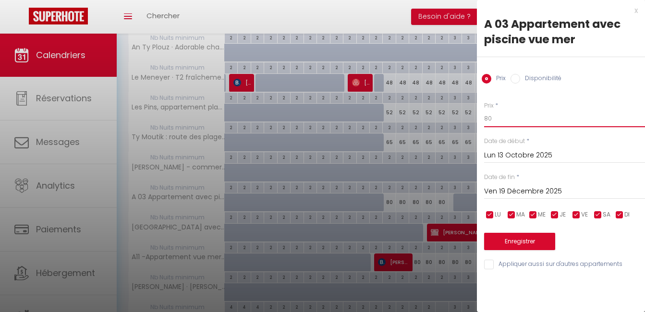
click at [532, 121] on input "80" at bounding box center [564, 118] width 161 height 17
type input "8"
type input "75"
click at [519, 238] on button "Enregistrer" at bounding box center [519, 241] width 71 height 17
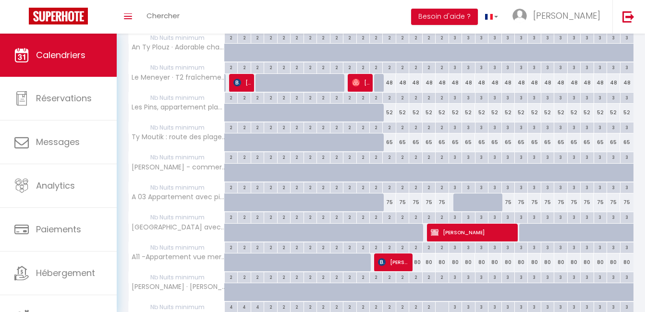
scroll to position [386, 0]
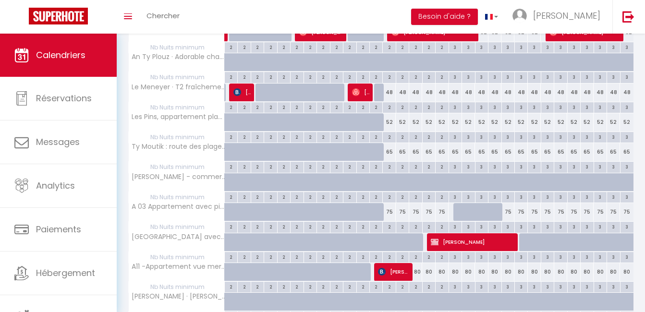
click at [418, 270] on div "80" at bounding box center [415, 272] width 13 height 18
type input "80"
type input "Mer 15 Octobre 2025"
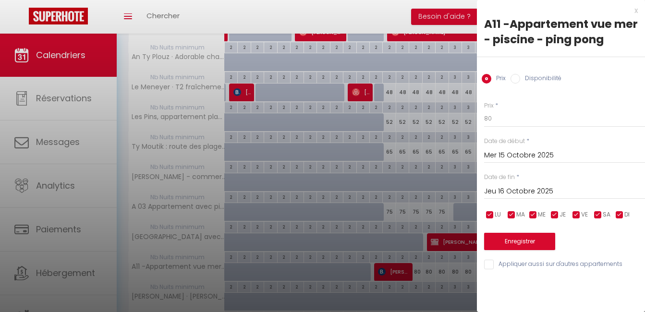
click at [538, 197] on input "Jeu 16 Octobre 2025" at bounding box center [564, 191] width 161 height 12
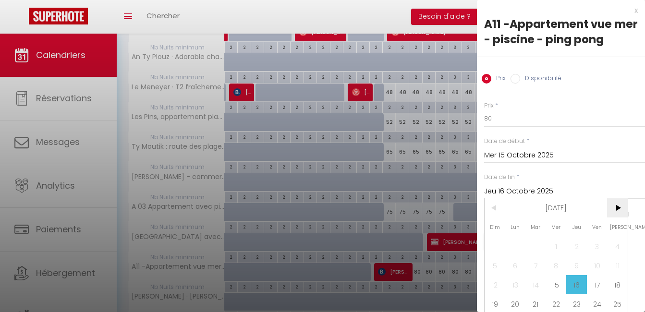
click at [618, 206] on span ">" at bounding box center [617, 207] width 21 height 19
click at [598, 283] on span "19" at bounding box center [597, 284] width 21 height 19
type input "Ven 19 Décembre 2025"
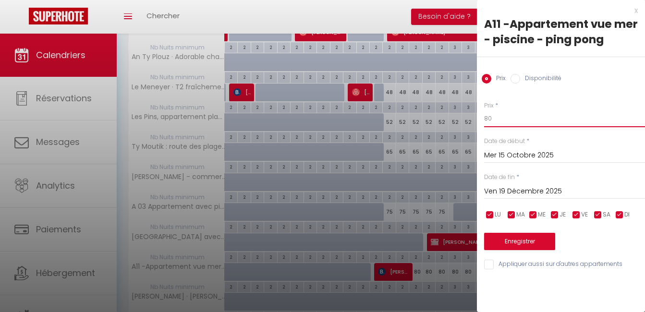
click at [542, 119] on input "80" at bounding box center [564, 118] width 161 height 17
type input "8"
type input "75"
click at [521, 240] on button "Enregistrer" at bounding box center [519, 241] width 71 height 17
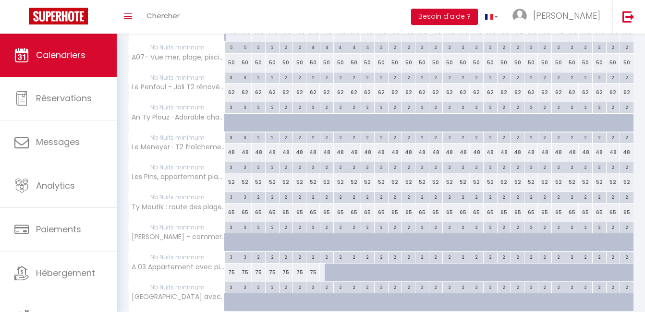
scroll to position [986, 0]
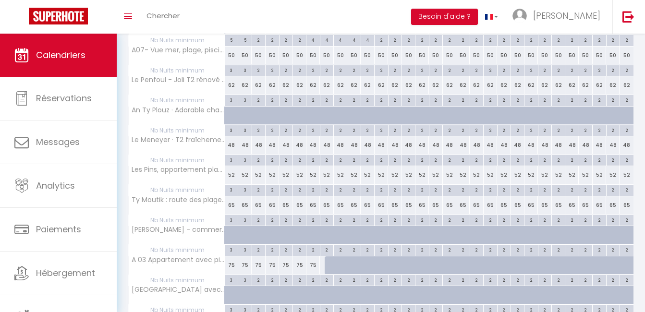
click at [229, 144] on div "48" at bounding box center [231, 145] width 13 height 18
type input "48"
type input "[DATE]"
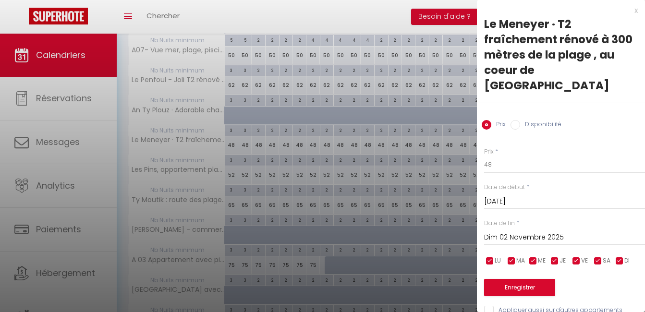
click at [534, 231] on input "Dim 02 Novembre 2025" at bounding box center [564, 237] width 161 height 12
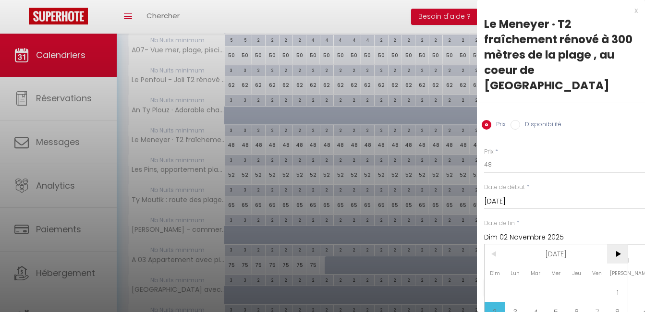
click at [620, 244] on span ">" at bounding box center [617, 253] width 21 height 19
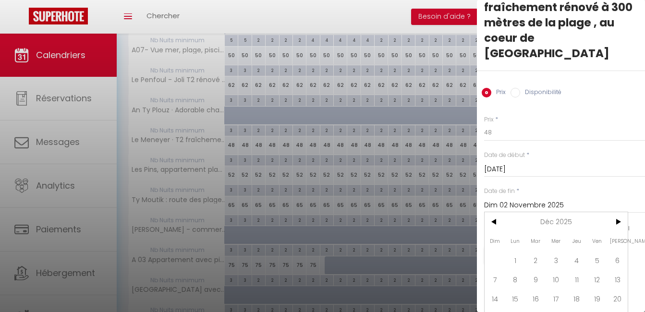
scroll to position [35, 0]
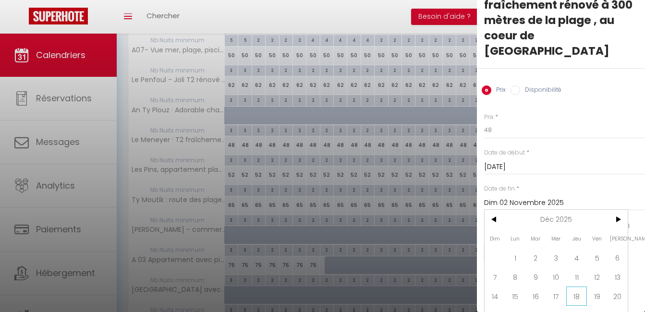
click at [576, 287] on span "18" at bounding box center [576, 296] width 21 height 19
type input "Jeu 18 Décembre 2025"
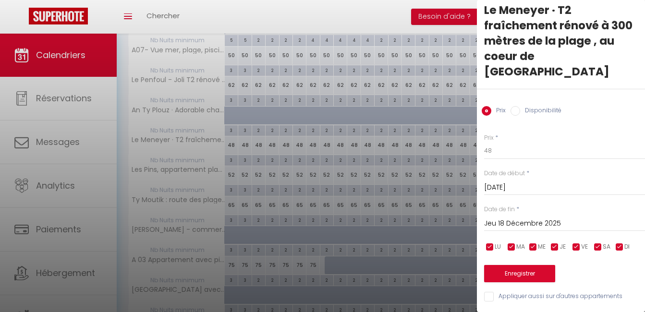
scroll to position [6, 0]
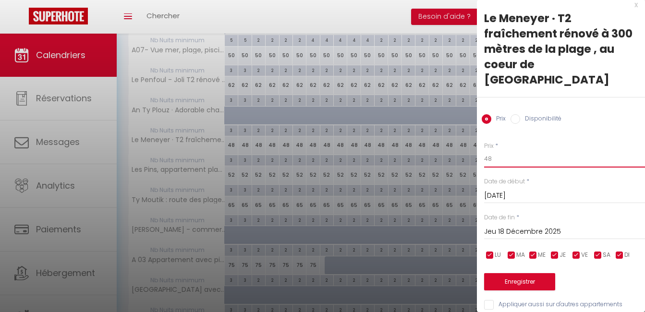
click at [547, 150] on input "48" at bounding box center [564, 158] width 161 height 17
type input "43"
click at [521, 273] on button "Enregistrer" at bounding box center [519, 281] width 71 height 17
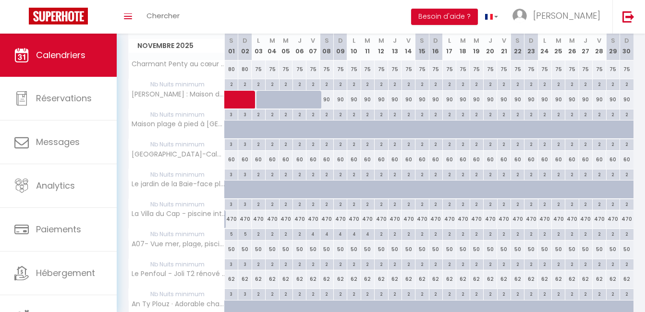
scroll to position [795, 0]
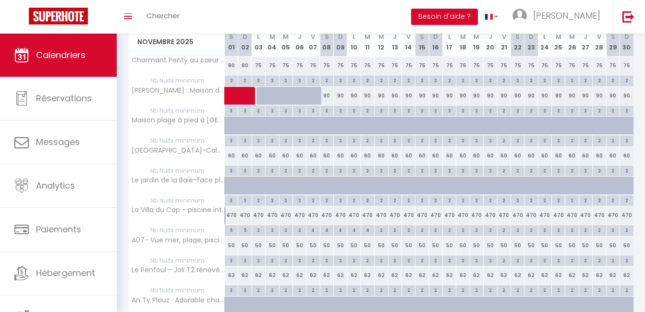
click at [233, 216] on div "470" at bounding box center [231, 215] width 13 height 18
type input "470"
type input "[DATE]"
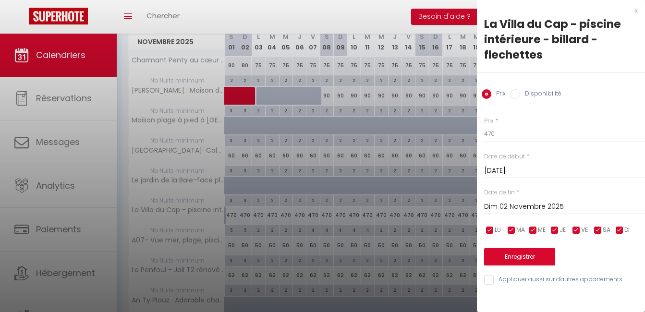
scroll to position [808, 0]
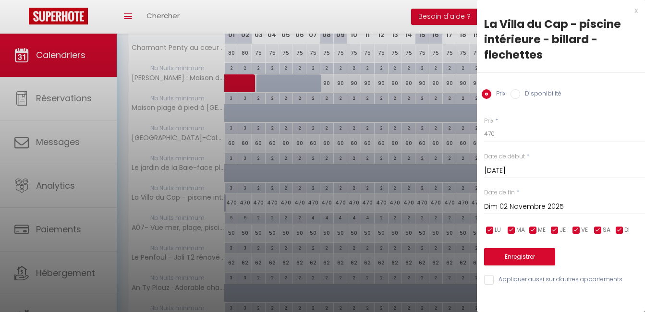
click at [542, 204] on input "Dim 02 Novembre 2025" at bounding box center [564, 207] width 161 height 12
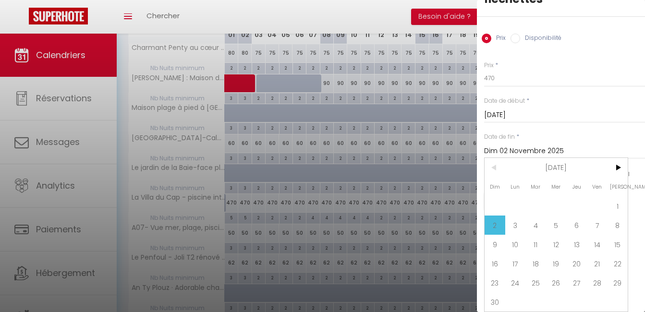
scroll to position [63, 0]
click at [496, 294] on span "30" at bounding box center [494, 301] width 21 height 19
type input "Dim 30 Novembre 2025"
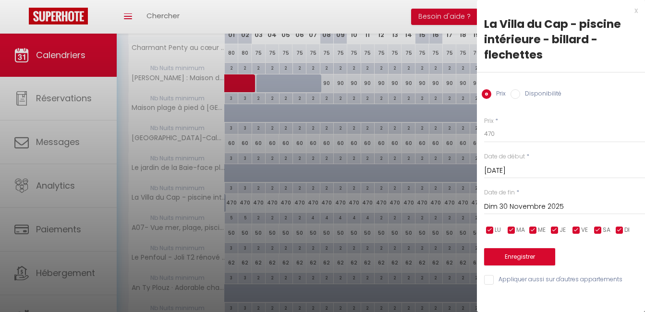
scroll to position [0, 0]
click at [505, 136] on input "470" at bounding box center [564, 133] width 161 height 17
type input "460"
click at [520, 255] on button "Enregistrer" at bounding box center [519, 256] width 71 height 17
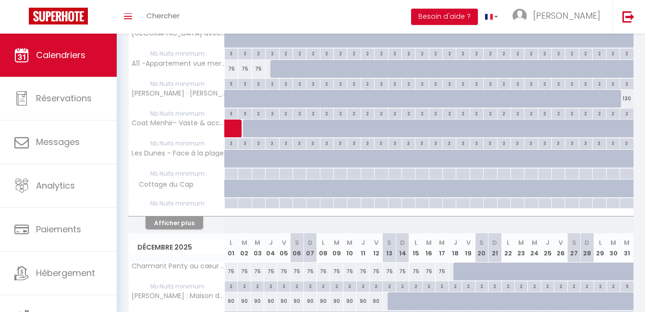
scroll to position [460, 0]
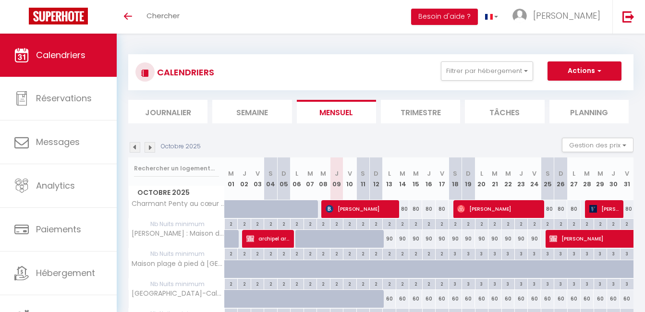
click at [155, 146] on img at bounding box center [150, 147] width 11 height 11
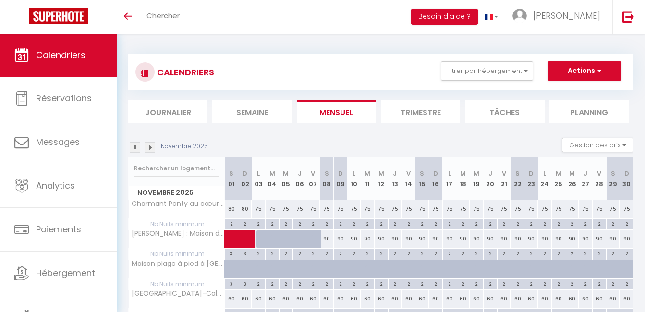
click at [313, 238] on div at bounding box center [317, 244] width 13 height 18
type input "90"
type input "Ven 07 Novembre 2025"
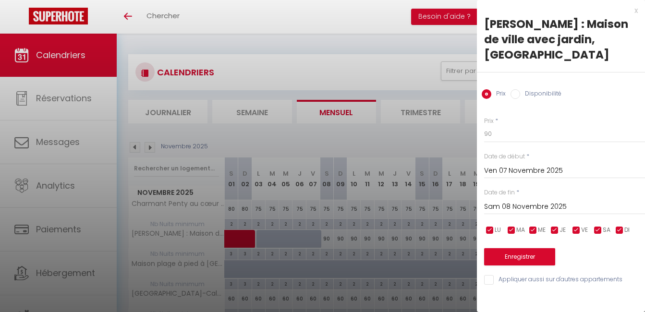
click at [510, 210] on input "Sam 08 Novembre 2025" at bounding box center [564, 207] width 161 height 12
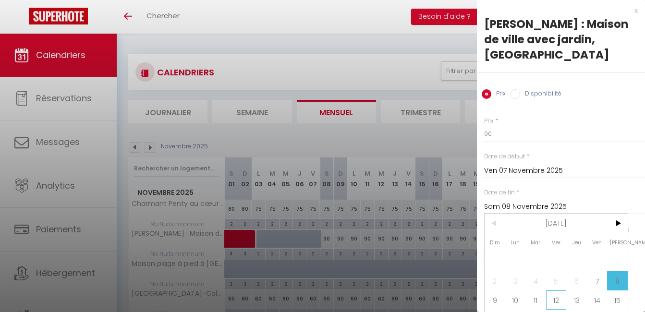
click at [557, 299] on span "12" at bounding box center [556, 299] width 21 height 19
type input "Mer 12 Novembre 2025"
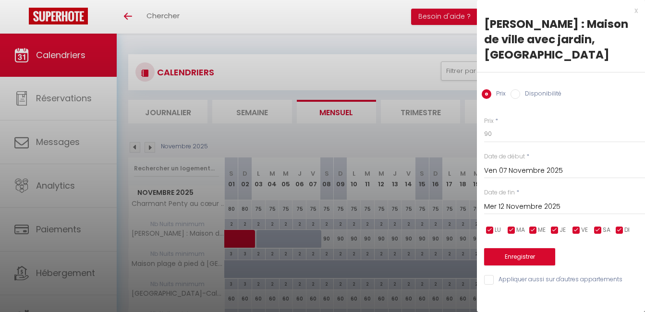
click at [516, 95] on input "Disponibilité" at bounding box center [515, 94] width 10 height 10
radio input "true"
radio input "false"
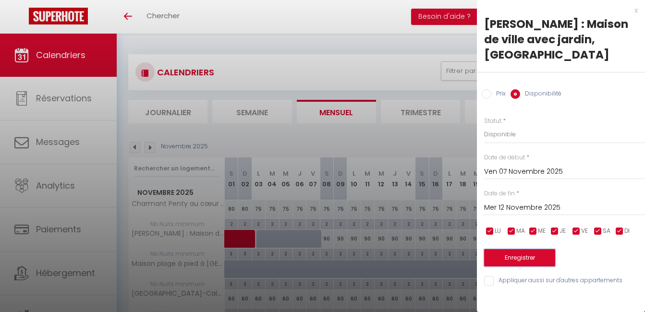
click at [506, 257] on button "Enregistrer" at bounding box center [519, 257] width 71 height 17
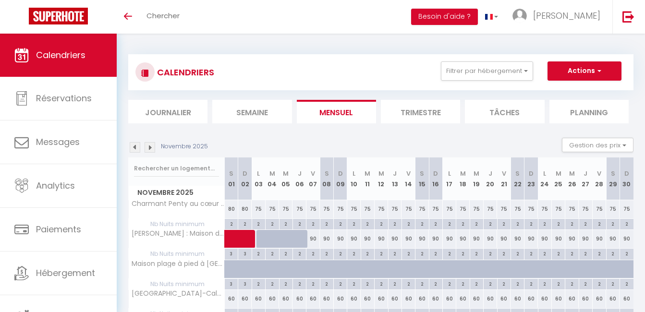
click at [318, 236] on div "90" at bounding box center [312, 239] width 13 height 18
select select "1"
type input "Ven 07 Novembre 2025"
type input "Sam 08 Novembre 2025"
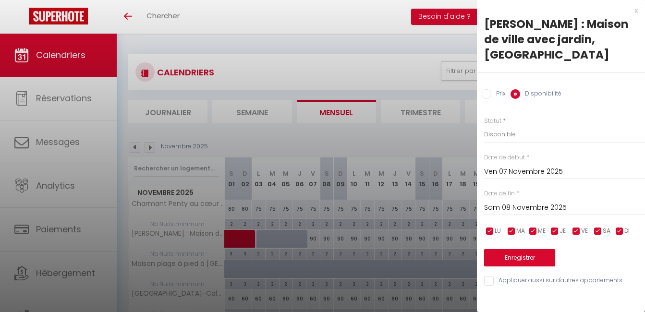
click at [371, 21] on div at bounding box center [322, 156] width 645 height 312
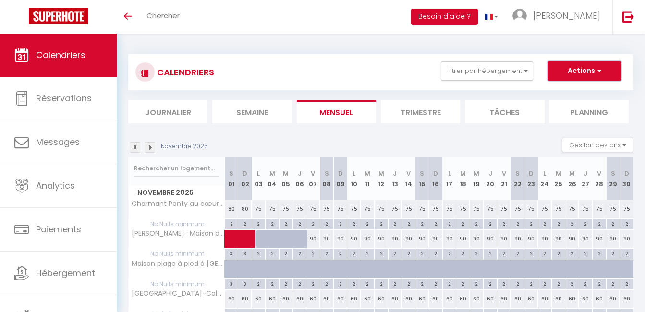
click at [592, 66] on button "Actions" at bounding box center [584, 70] width 74 height 19
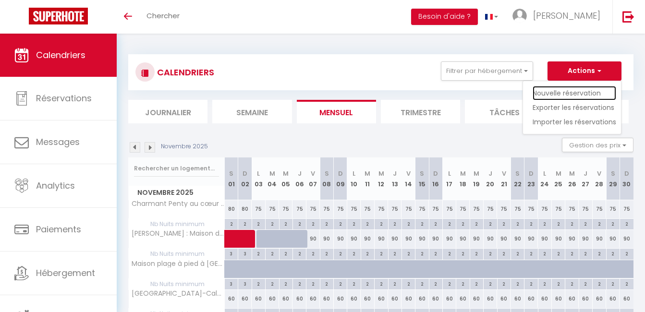
click at [576, 92] on link "Nouvelle réservation" at bounding box center [574, 93] width 84 height 14
select select
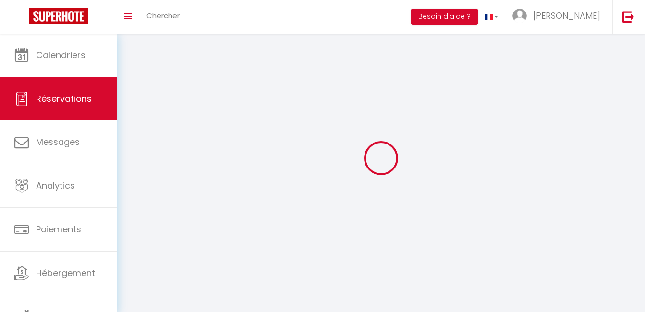
select select
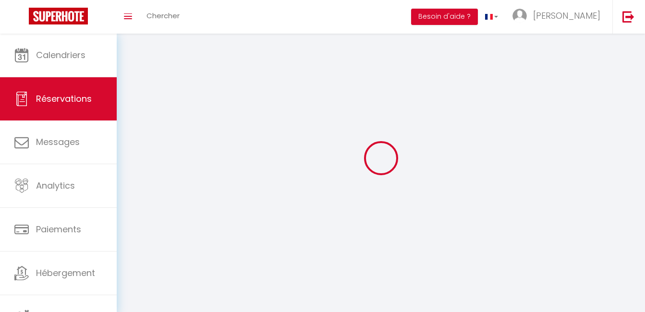
select select
checkbox input "false"
select select
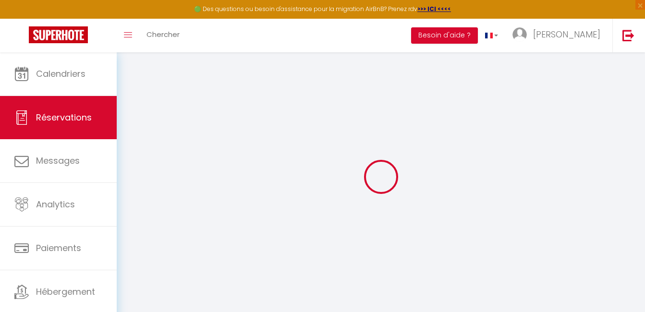
select select
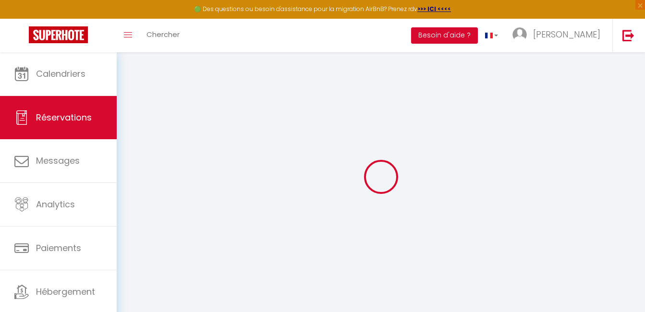
select select
checkbox input "false"
select select
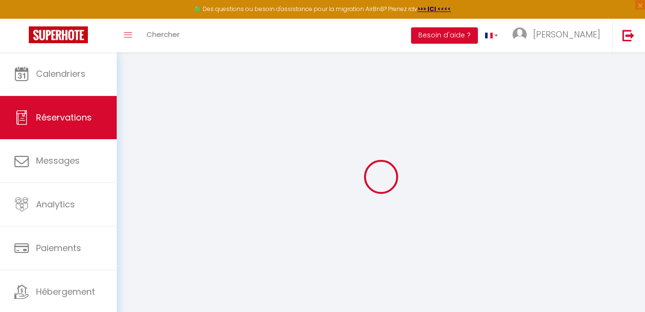
select select
checkbox input "false"
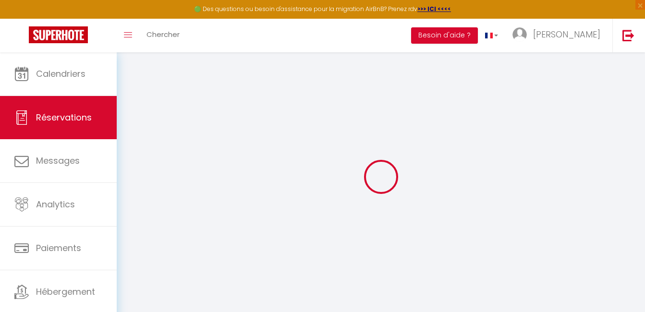
select select
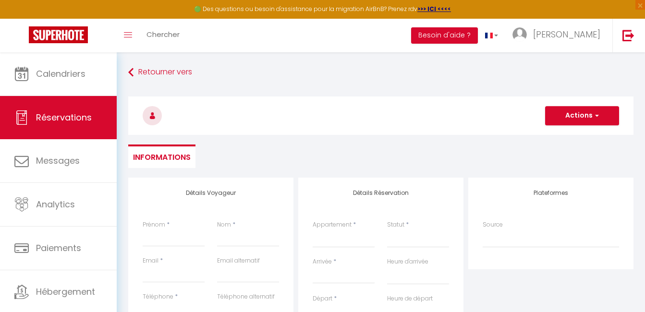
select select
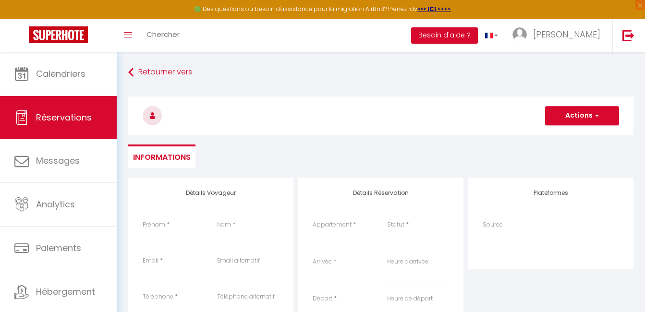
checkbox input "false"
select select
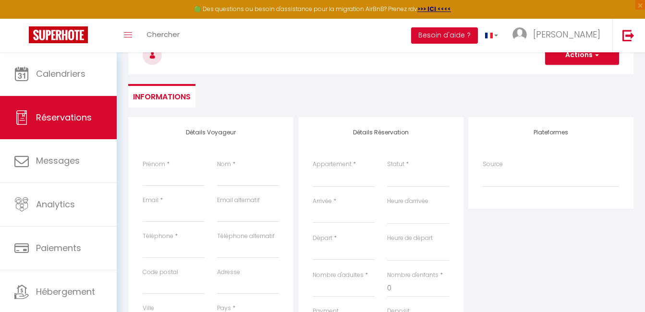
scroll to position [67, 0]
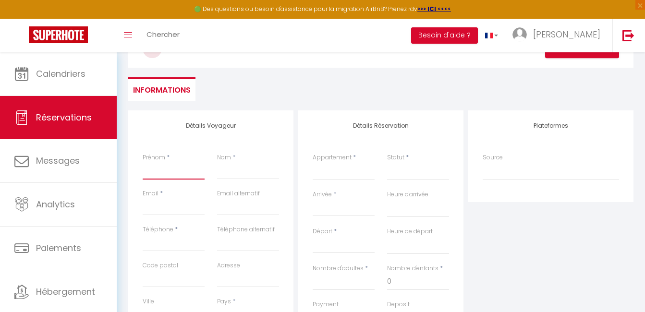
click at [169, 170] on input "Prénom" at bounding box center [174, 170] width 62 height 17
type input "P"
select select
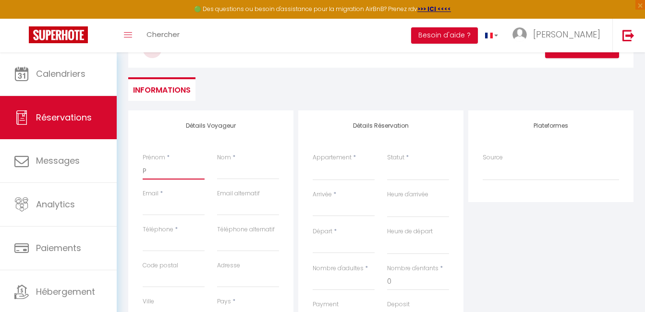
select select
checkbox input "false"
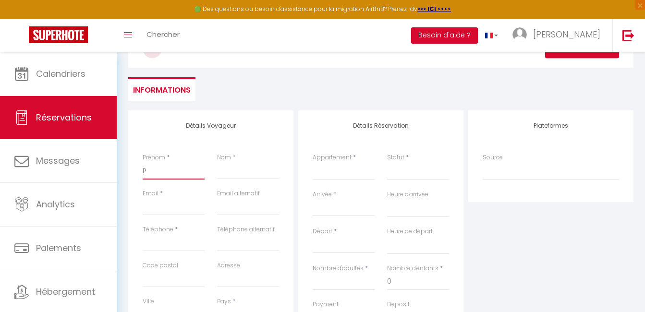
type input "Pa"
select select
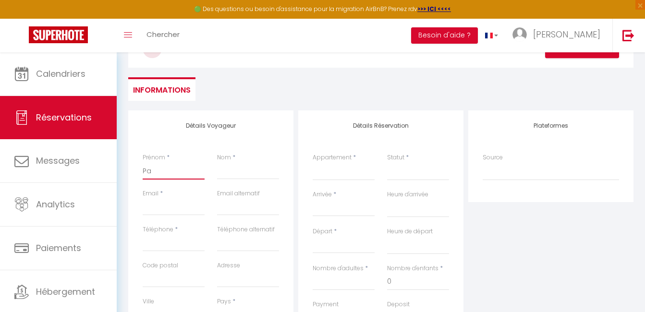
select select
checkbox input "false"
type input "Pau"
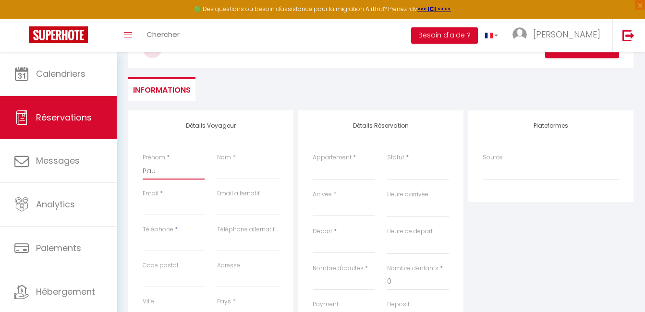
select select
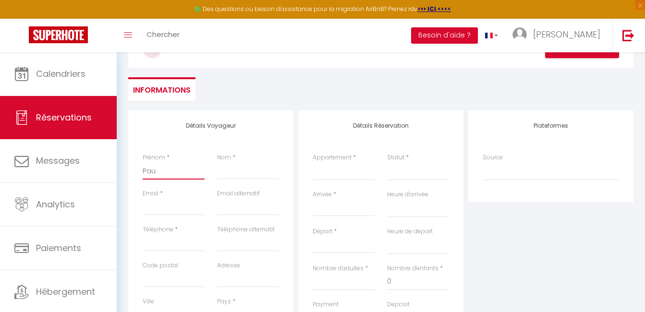
select select
checkbox input "false"
type input "Paul"
select select
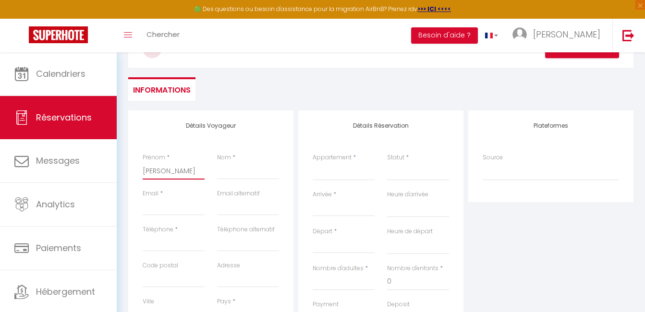
select select
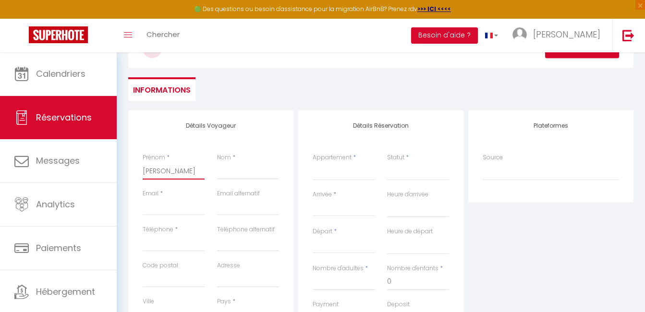
select select
checkbox input "false"
type input "Pauli"
select select
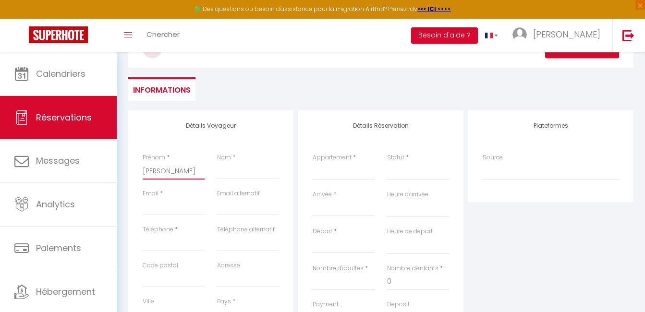
select select
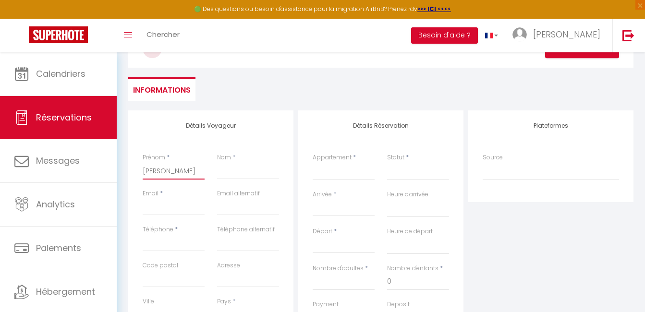
checkbox input "false"
type input "Paulin"
select select
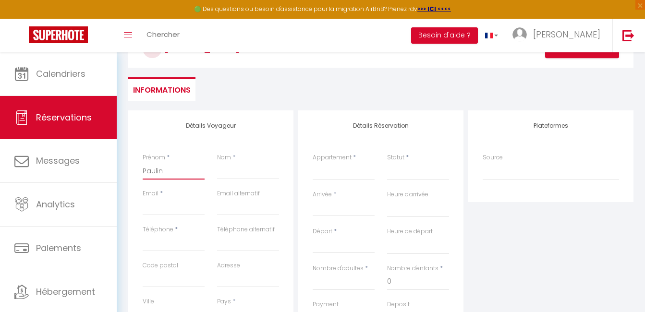
select select
checkbox input "false"
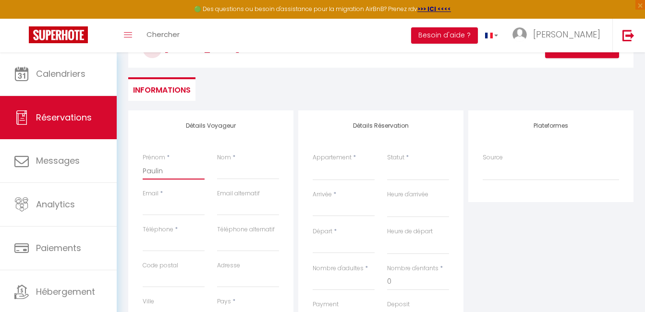
type input "Pauline"
select select
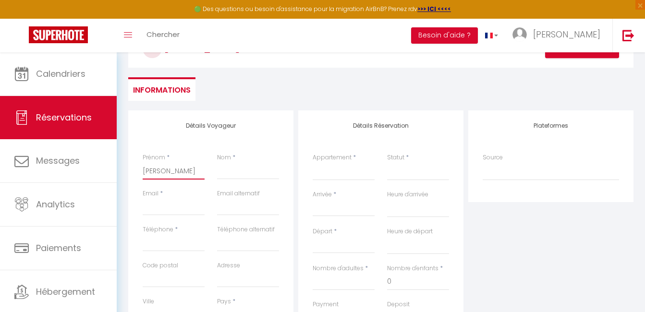
select select
checkbox input "false"
type input "Pauline"
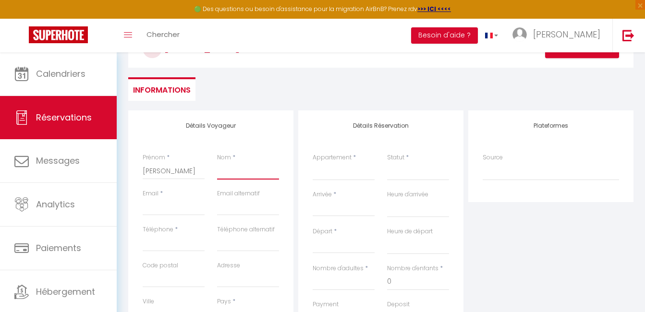
type input "P"
select select
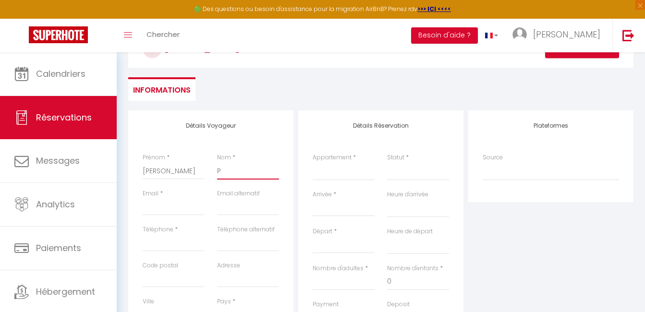
select select
checkbox input "false"
type input "Ph"
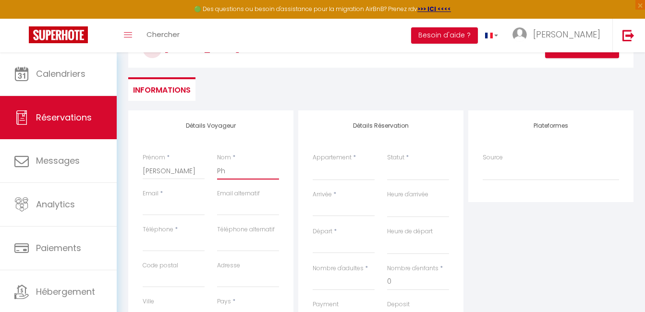
select select
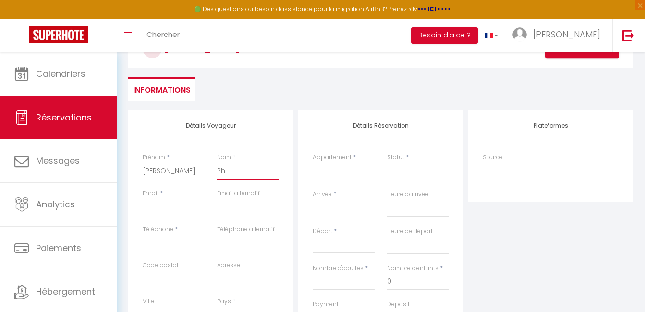
select select
checkbox input "false"
type input "Phi"
select select
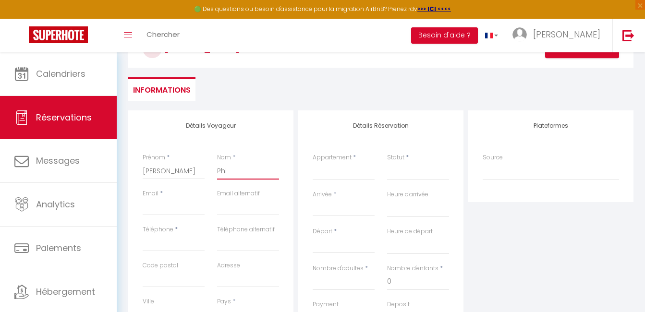
select select
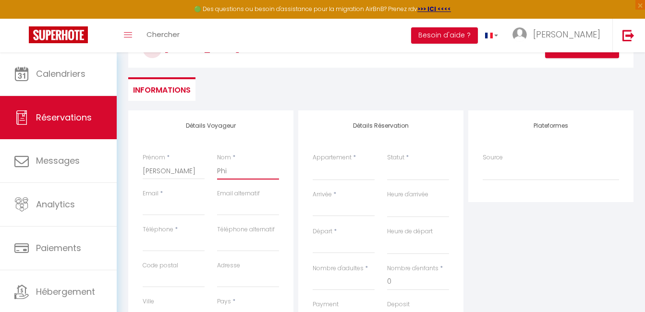
select select
checkbox input "false"
type input "Phil"
select select
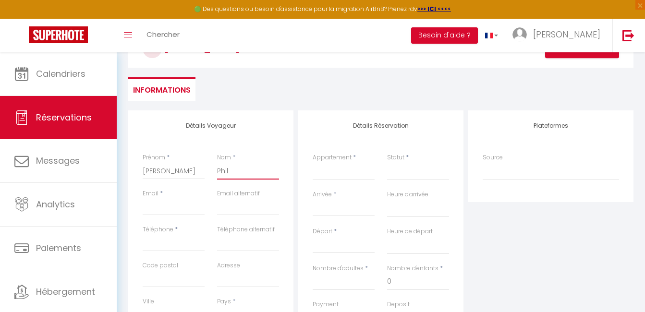
select select
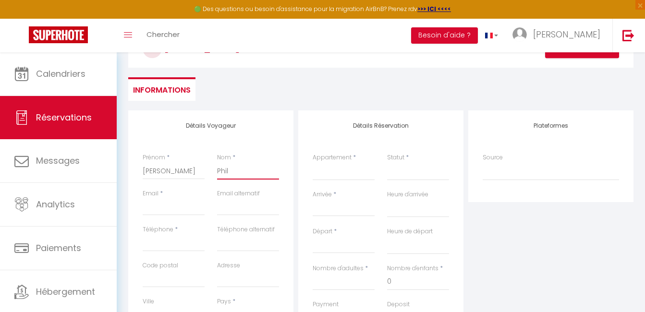
checkbox input "false"
type input "Phily"
select select
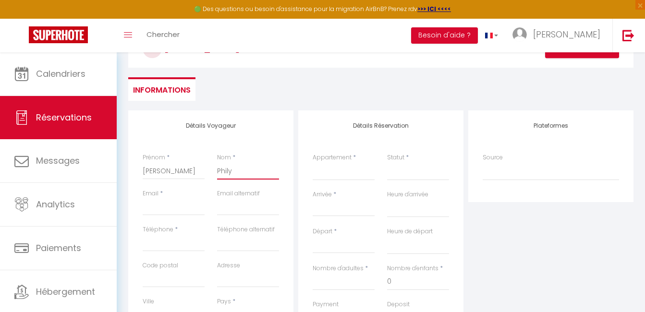
select select
checkbox input "false"
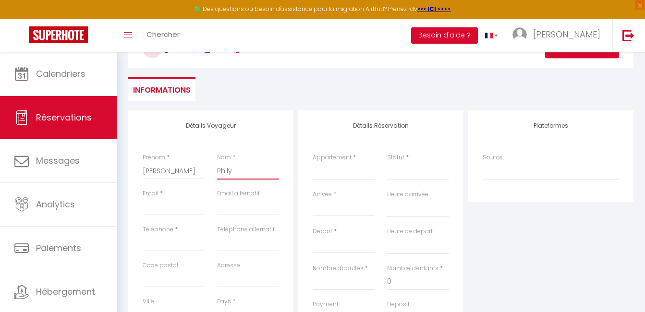
type input "Phily"
click at [325, 176] on select "Charmant Penty au cœur de Beg Meil - plage à pied Ty Mélanie : Maison de ville …" at bounding box center [344, 171] width 62 height 18
select select "56153"
click at [313, 162] on select "Charmant Penty au cœur de Beg Meil - plage à pied Ty Mélanie : Maison de ville …" at bounding box center [344, 171] width 62 height 18
select select
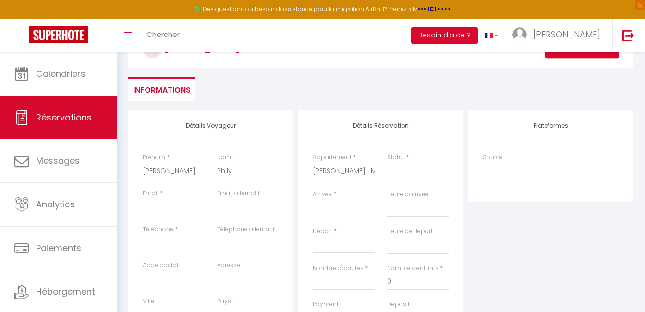
select select
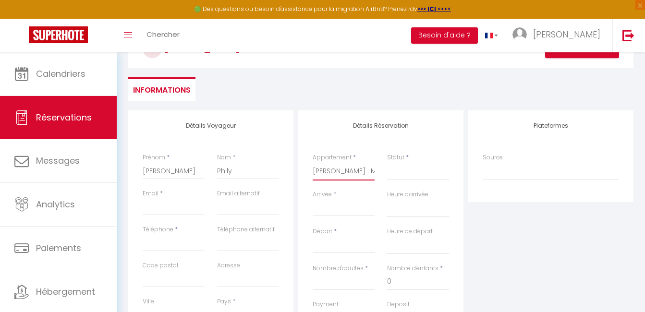
checkbox input "false"
click at [421, 172] on select "Confirmé Non Confirmé Annulé Annulé par le voyageur No Show Request" at bounding box center [418, 171] width 62 height 18
select select
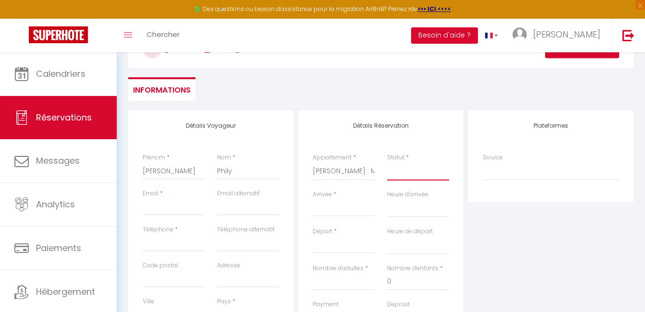
select select
checkbox input "false"
click at [417, 174] on select "Confirmé Non Confirmé Annulé Annulé par le voyageur No Show Request" at bounding box center [418, 171] width 62 height 18
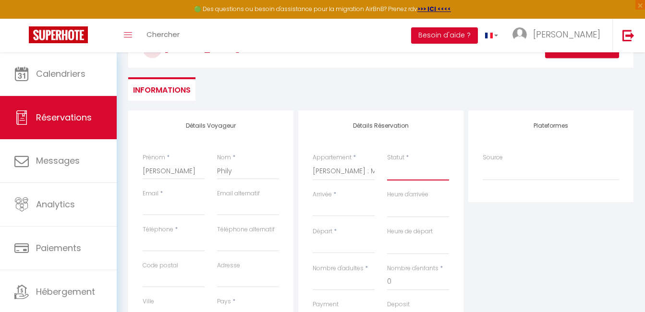
click at [417, 174] on select "Confirmé Non Confirmé Annulé Annulé par le voyageur No Show Request" at bounding box center [418, 171] width 62 height 18
select select "1"
click at [387, 162] on select "Confirmé Non Confirmé Annulé Annulé par le voyageur No Show Request" at bounding box center [418, 171] width 62 height 18
select select
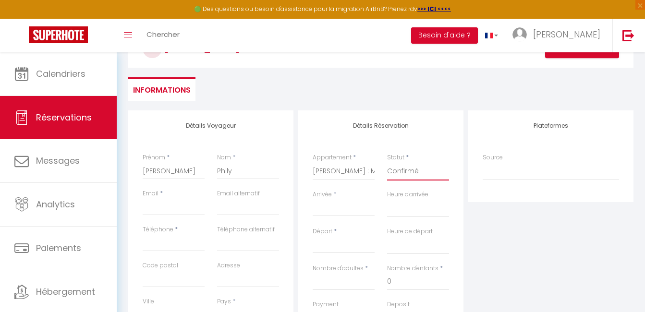
select select
checkbox input "false"
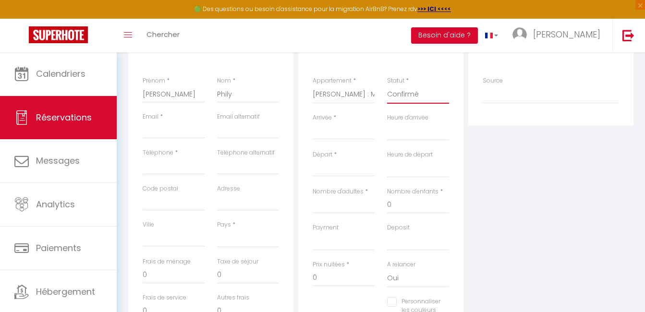
scroll to position [146, 0]
click at [169, 132] on input "Email client" at bounding box center [174, 128] width 62 height 17
type input "[EMAIL_ADDRESS][DOMAIN_NAME]"
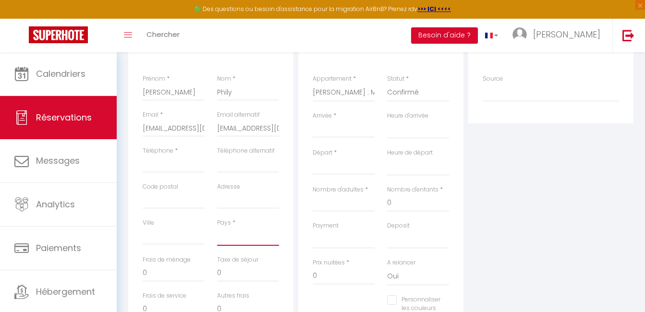
select select "FR"
select select
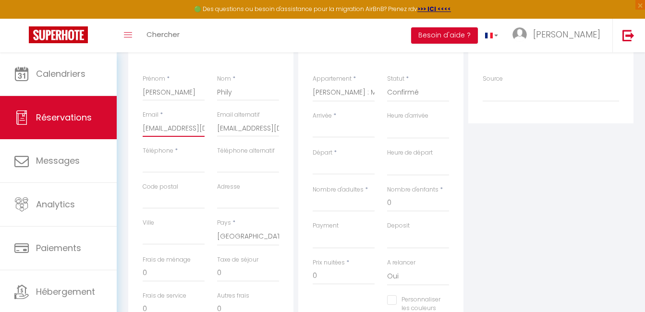
checkbox input "false"
click at [332, 131] on input "Arrivée" at bounding box center [344, 130] width 62 height 12
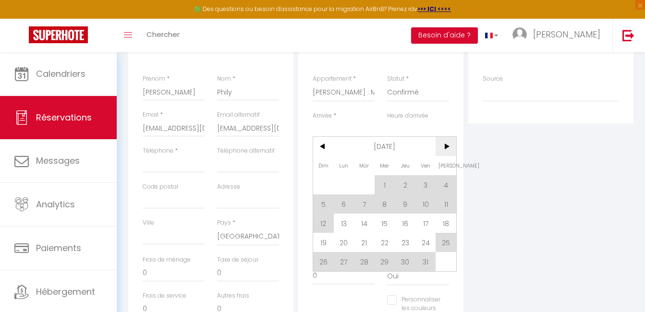
click at [443, 149] on span ">" at bounding box center [445, 146] width 21 height 19
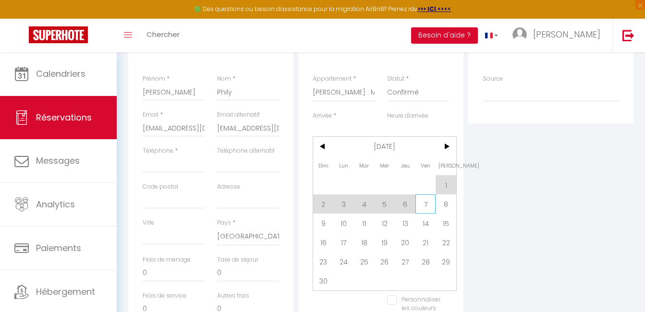
click at [425, 203] on span "7" at bounding box center [425, 203] width 21 height 19
click at [425, 203] on input "0" at bounding box center [418, 202] width 62 height 17
type input "Ven 07 Novembre 2025"
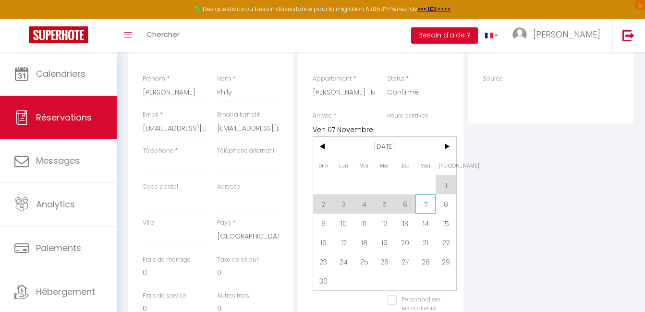
select select
type input "Sam 08 Novembre 2025"
select select
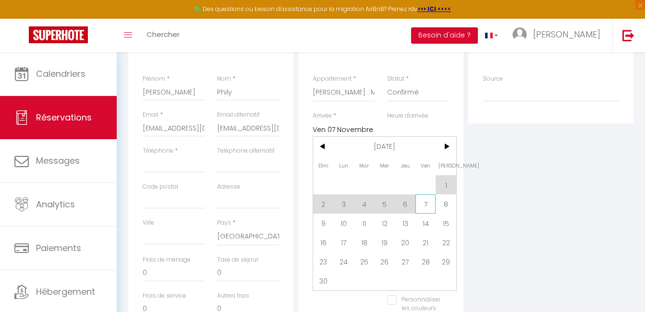
checkbox input "false"
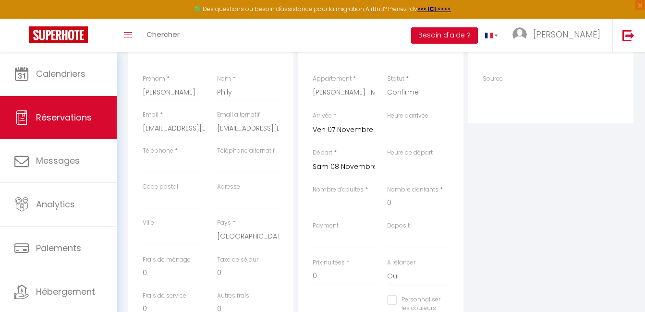
click at [364, 162] on input "Sam 08 Novembre 2025" at bounding box center [344, 167] width 62 height 12
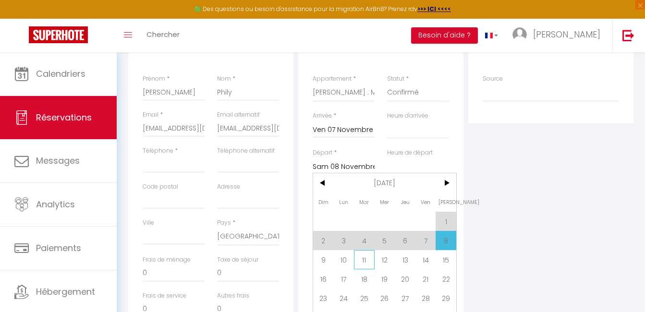
click at [369, 260] on span "11" at bounding box center [364, 259] width 21 height 19
click at [369, 260] on div "Prix nuitées * 0" at bounding box center [344, 271] width 62 height 26
select select
type input "Mar 11 Novembre 2025"
select select
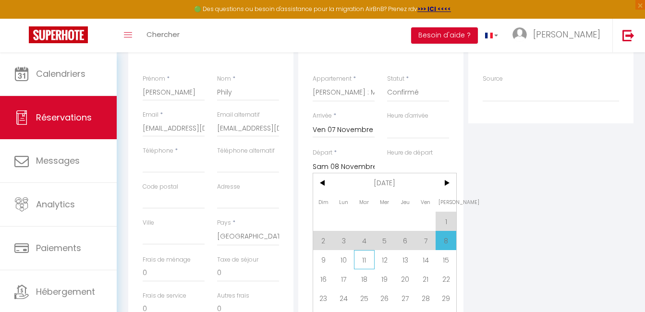
select select
checkbox input "false"
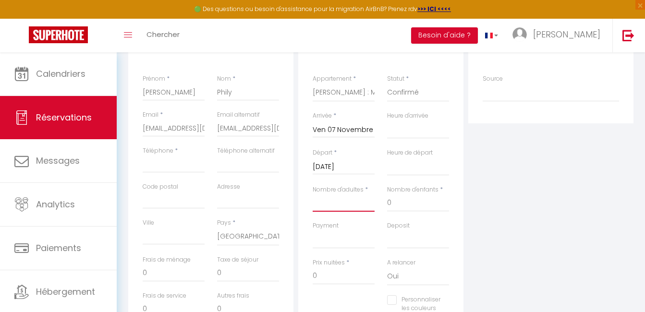
click at [349, 205] on input "Nombre d'adultes" at bounding box center [344, 202] width 62 height 17
type input "2"
select select
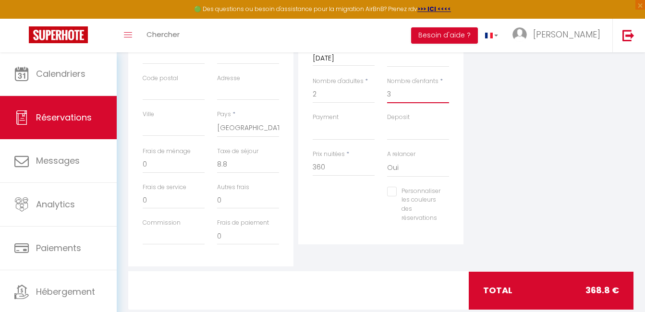
scroll to position [255, 0]
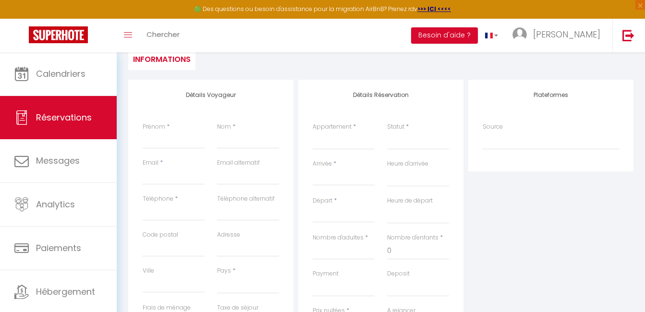
scroll to position [112, 0]
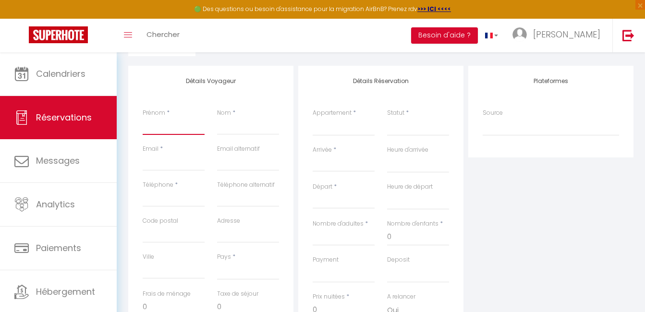
click at [177, 128] on input "Prénom" at bounding box center [174, 126] width 62 height 17
click at [154, 164] on input "Email client" at bounding box center [174, 162] width 62 height 17
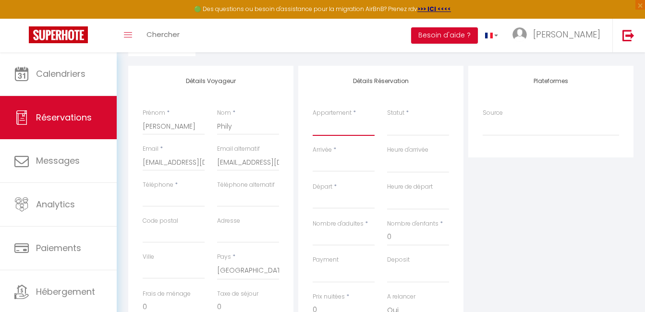
click at [341, 125] on select "Charmant Penty au cœur de Beg Meil - plage à pied Ty Mélanie : Maison de ville …" at bounding box center [344, 127] width 62 height 18
click at [313, 118] on select "Charmant Penty au cœur de Beg Meil - plage à pied Ty Mélanie : Maison de ville …" at bounding box center [344, 127] width 62 height 18
click at [337, 167] on input "Arrivée" at bounding box center [344, 164] width 62 height 12
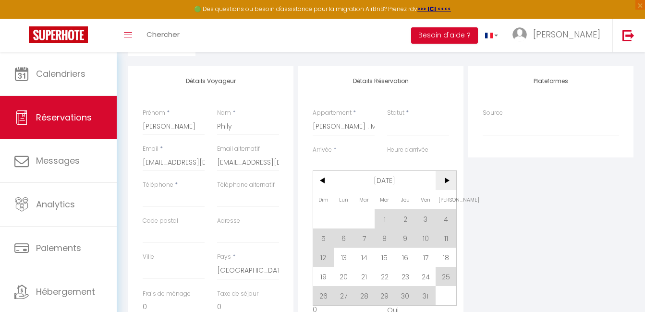
click at [447, 179] on span ">" at bounding box center [445, 180] width 21 height 19
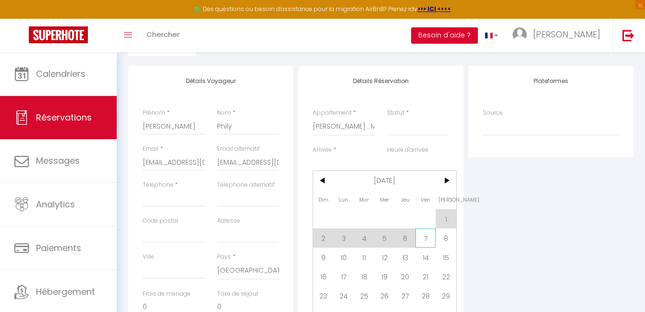
click at [423, 239] on span "7" at bounding box center [425, 238] width 21 height 19
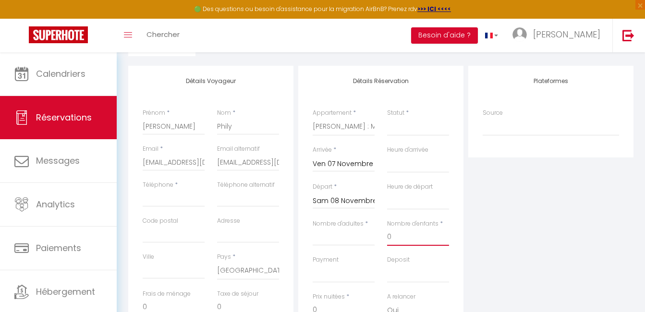
click at [423, 239] on input "0" at bounding box center [418, 237] width 62 height 17
click at [345, 197] on input "Sam 08 Novembre 2025" at bounding box center [344, 201] width 62 height 12
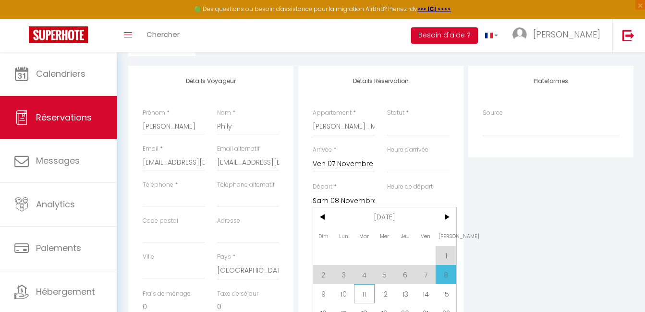
click at [366, 289] on span "11" at bounding box center [364, 293] width 21 height 19
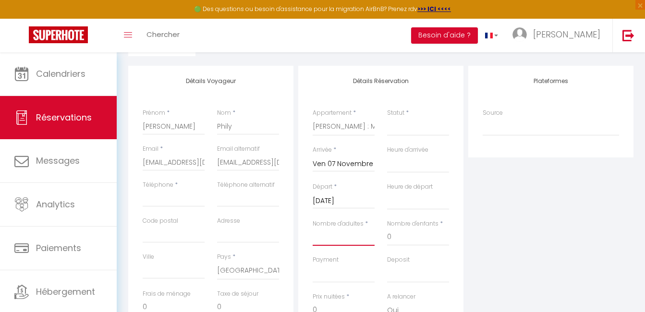
click at [340, 242] on input "Nombre d'adultes" at bounding box center [344, 237] width 62 height 17
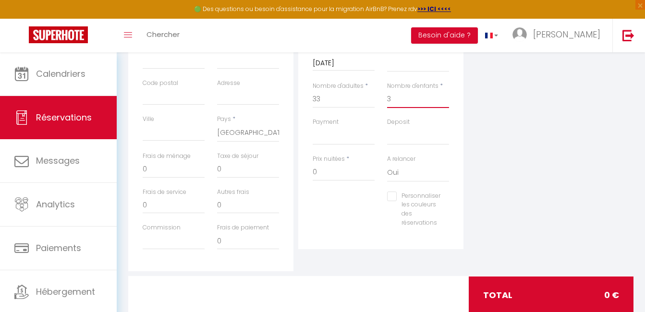
scroll to position [260, 0]
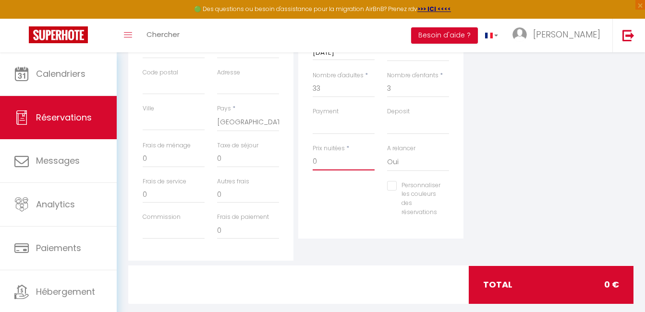
click at [340, 164] on input "0" at bounding box center [344, 161] width 62 height 17
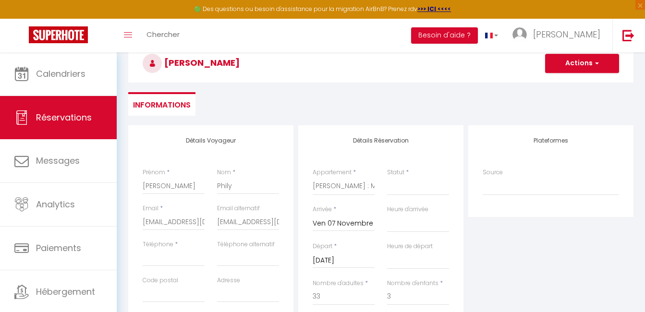
scroll to position [45, 0]
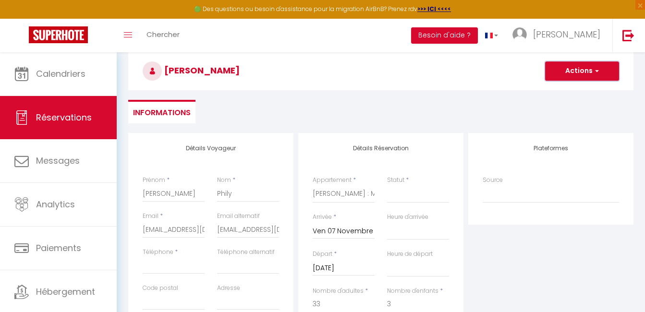
click at [571, 70] on button "Actions" at bounding box center [582, 70] width 74 height 19
click at [562, 92] on link "Enregistrer" at bounding box center [572, 92] width 76 height 12
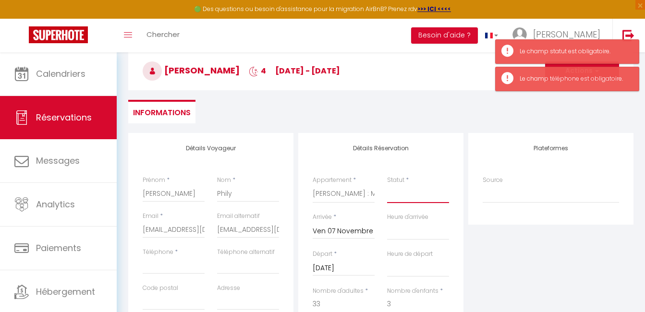
click at [420, 193] on select "Confirmé Non Confirmé Annulé Annulé par le voyageur No Show Request" at bounding box center [418, 194] width 62 height 18
click at [387, 185] on select "Confirmé Non Confirmé Annulé Annulé par le voyageur No Show Request" at bounding box center [418, 194] width 62 height 18
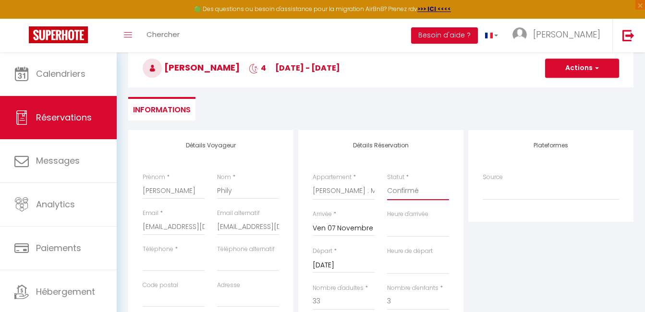
scroll to position [41, 0]
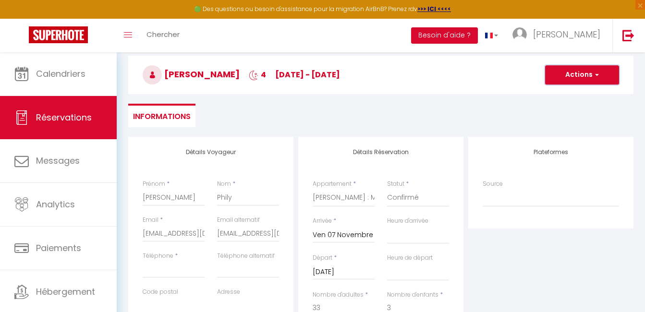
click at [585, 77] on button "Actions" at bounding box center [582, 74] width 74 height 19
click at [569, 96] on link "Enregistrer" at bounding box center [572, 96] width 76 height 12
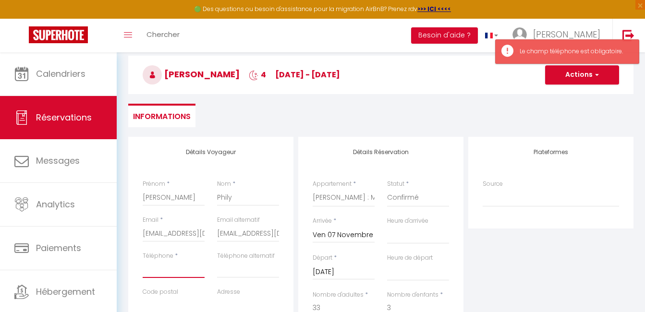
click at [165, 274] on input "Téléphone" at bounding box center [174, 269] width 62 height 17
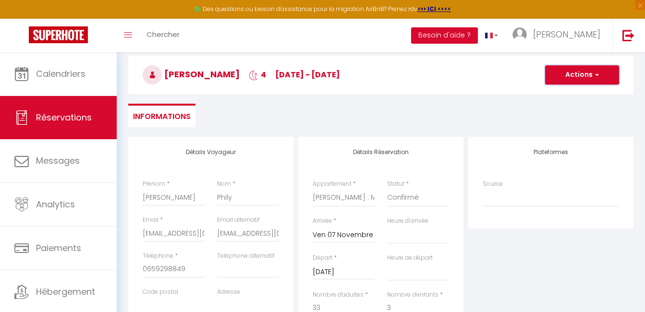
click at [575, 78] on button "Actions" at bounding box center [582, 74] width 74 height 19
click at [571, 92] on link "Enregistrer" at bounding box center [572, 96] width 76 height 12
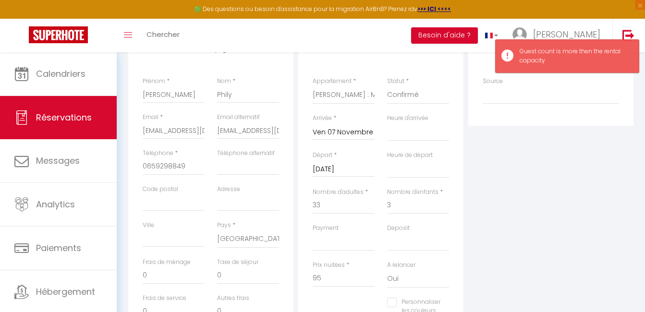
scroll to position [156, 0]
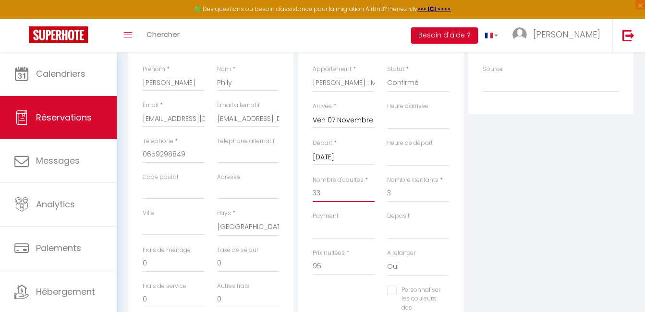
click at [329, 192] on input "33" at bounding box center [344, 193] width 62 height 17
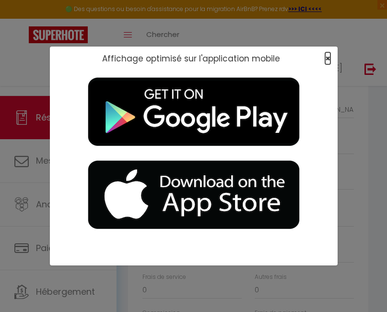
drag, startPoint x: 343, startPoint y: 2, endPoint x: 327, endPoint y: 60, distance: 59.3
click at [327, 60] on span "×" at bounding box center [327, 58] width 5 height 12
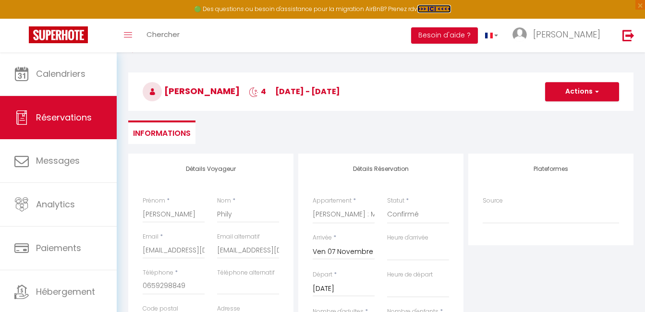
scroll to position [0, 0]
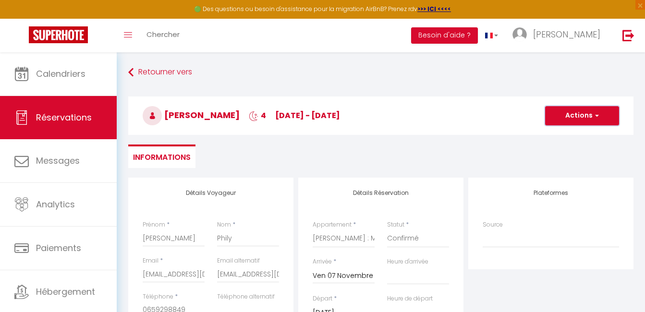
click at [586, 113] on button "Actions" at bounding box center [582, 115] width 74 height 19
click at [564, 137] on link "Enregistrer" at bounding box center [572, 137] width 76 height 12
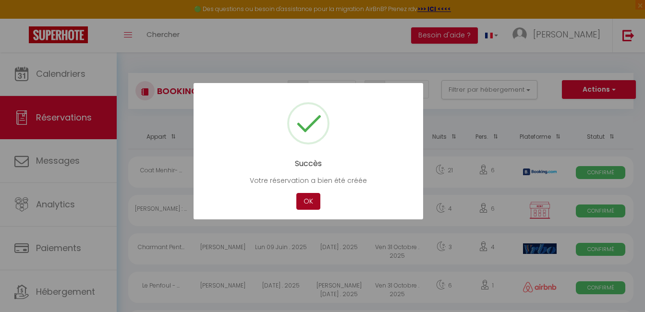
click at [319, 199] on button "OK" at bounding box center [308, 201] width 24 height 17
